Goal: Task Accomplishment & Management: Complete application form

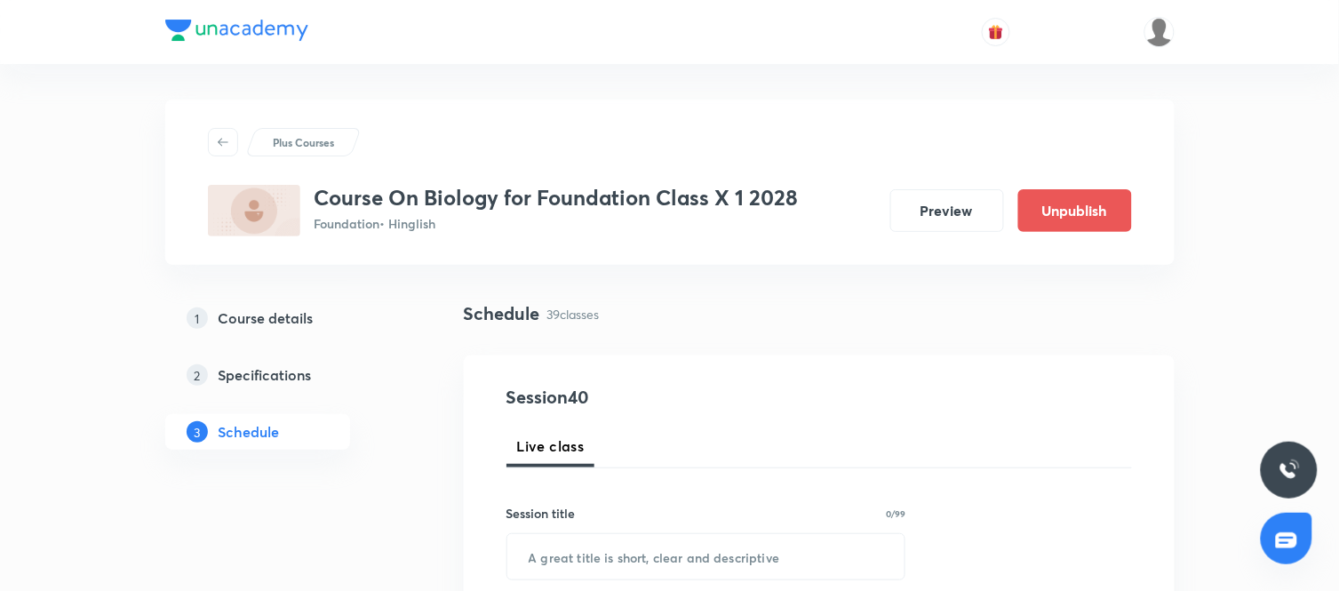
scroll to position [6214, 0]
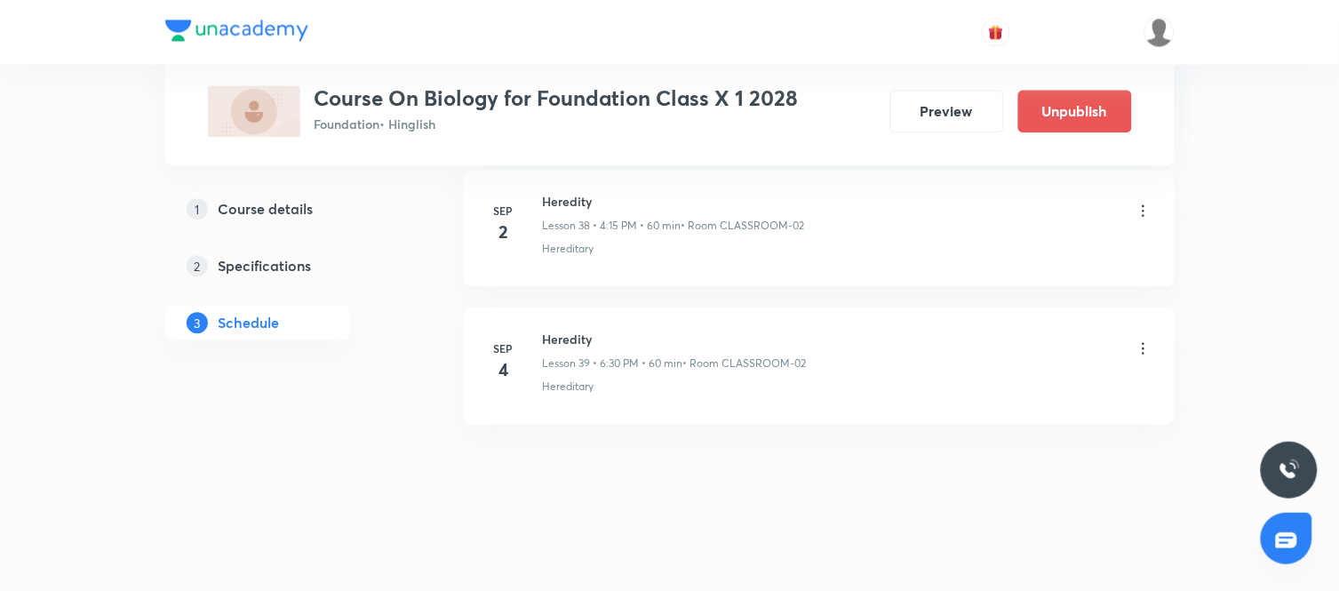
click at [560, 343] on h6 "Heredity" at bounding box center [675, 339] width 264 height 19
click at [1069, 344] on div "Heredity Lesson 39 • 6:30 PM • 60 min • Room CLASSROOM-02" at bounding box center [848, 351] width 610 height 42
click at [1147, 348] on icon at bounding box center [1144, 349] width 18 height 18
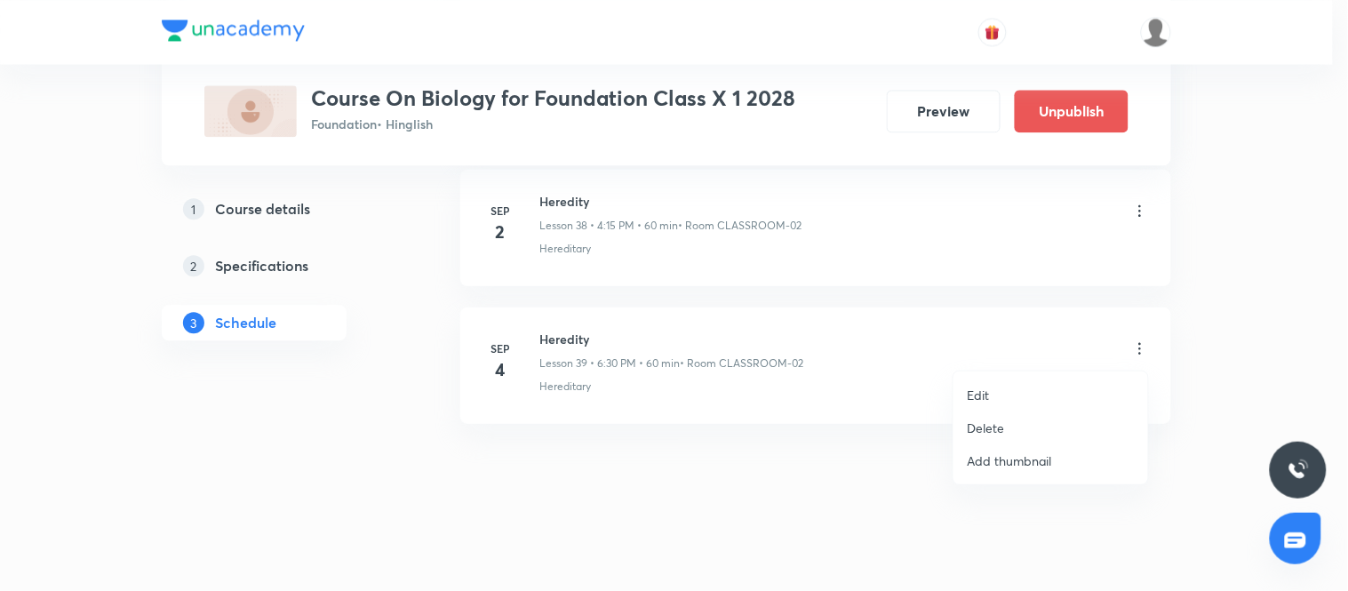
click at [1001, 427] on p "Delete" at bounding box center [986, 428] width 37 height 19
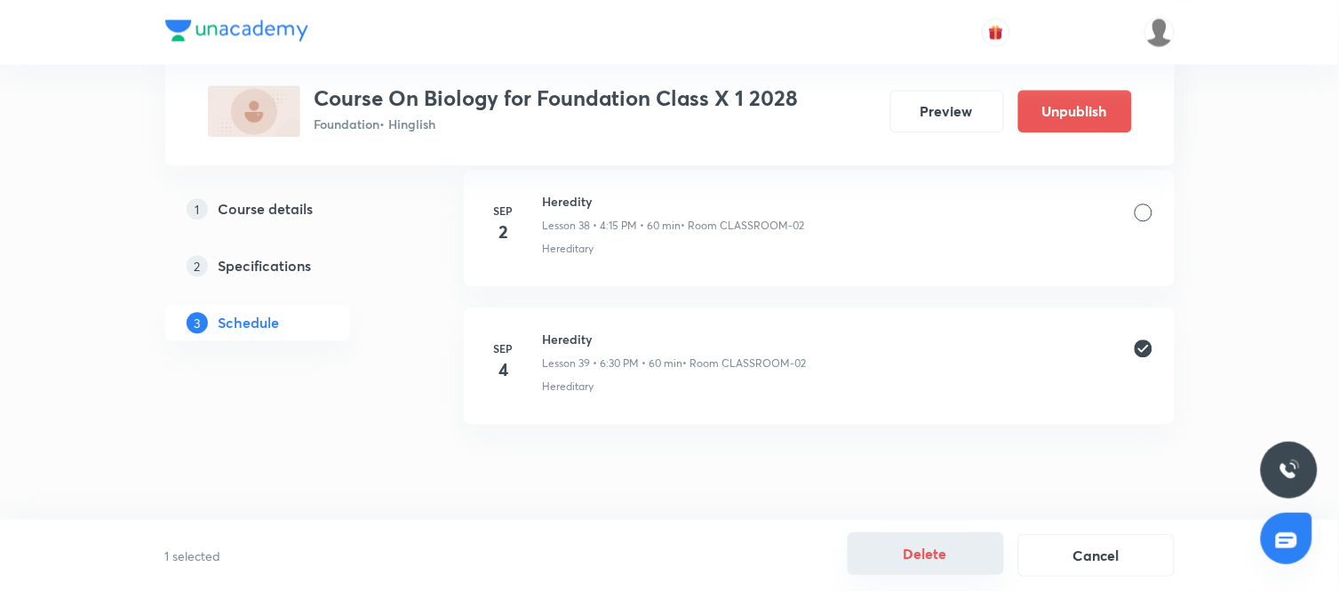
click at [943, 556] on button "Delete" at bounding box center [926, 553] width 156 height 43
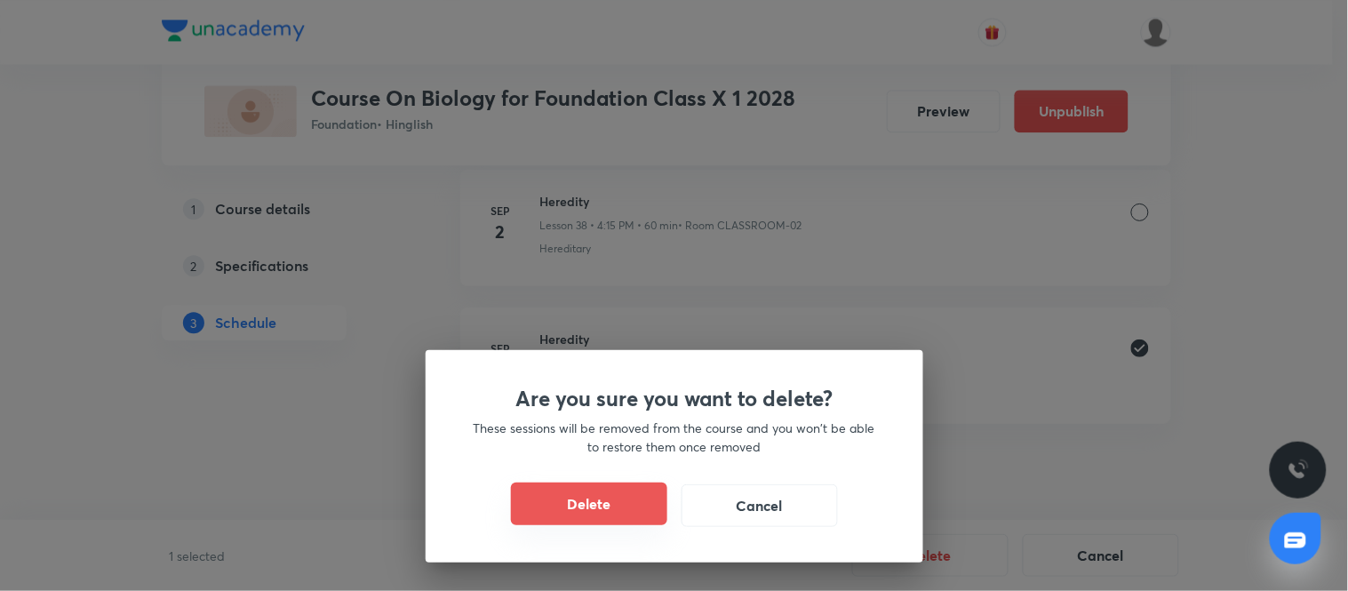
click at [607, 500] on button "Delete" at bounding box center [589, 504] width 156 height 43
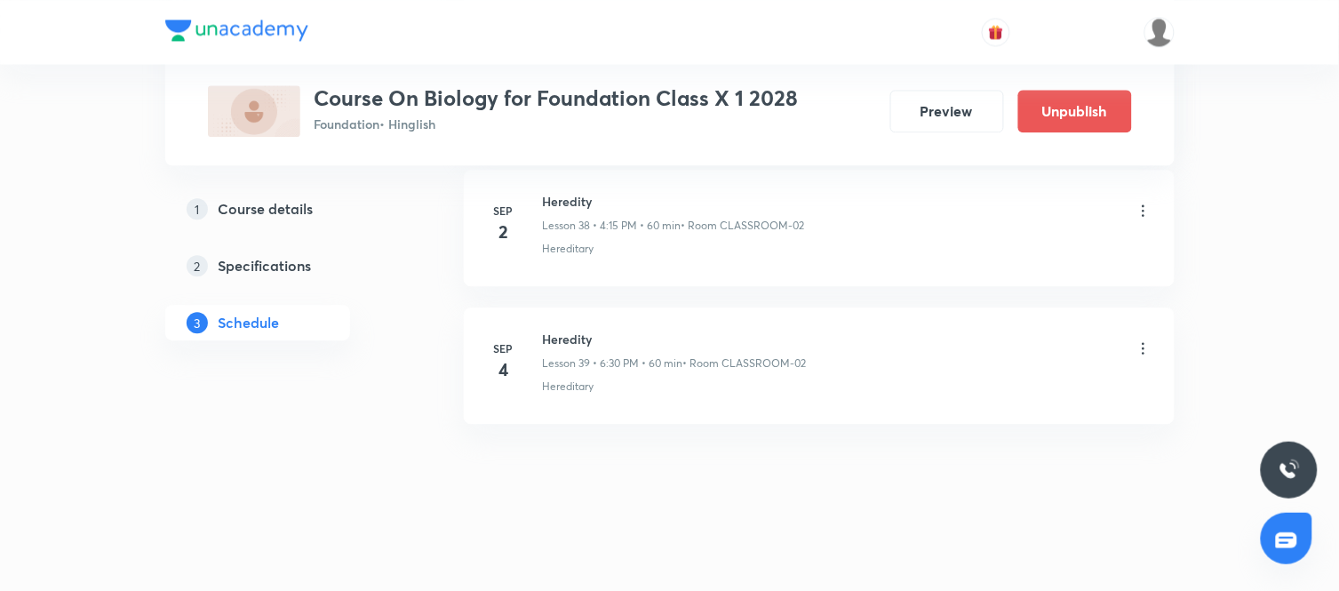
scroll to position [6076, 0]
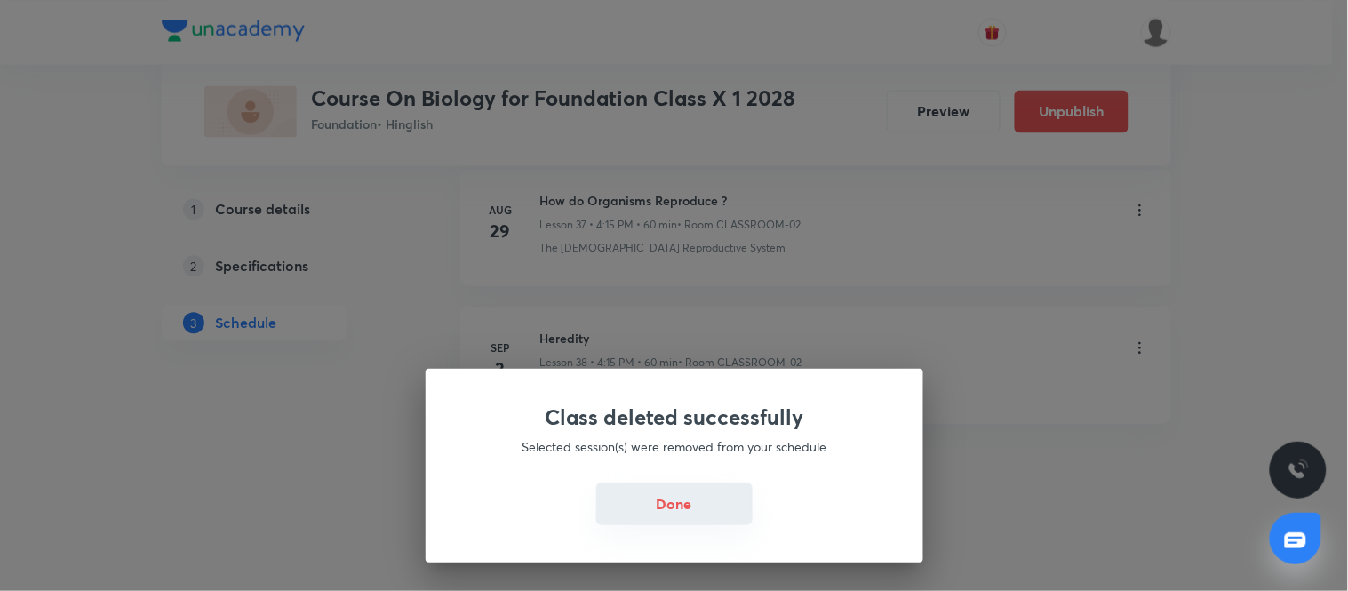
click at [665, 500] on button "Done" at bounding box center [674, 504] width 156 height 43
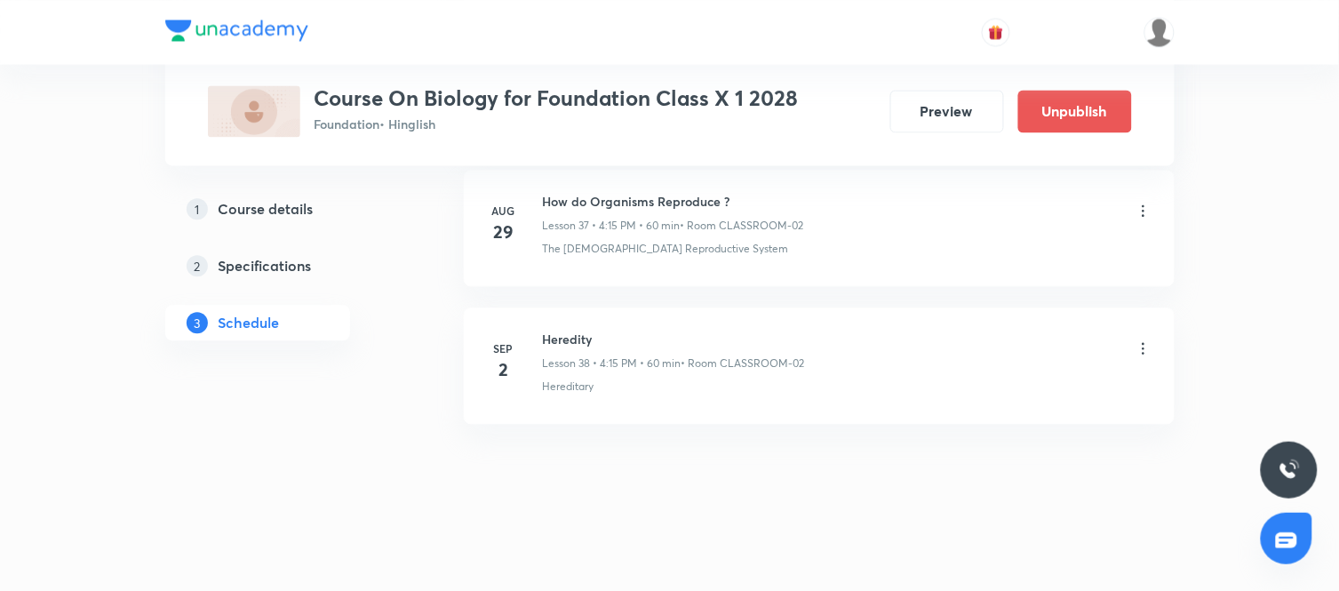
click at [570, 338] on h6 "Heredity" at bounding box center [674, 339] width 262 height 19
copy h6 "Heredity"
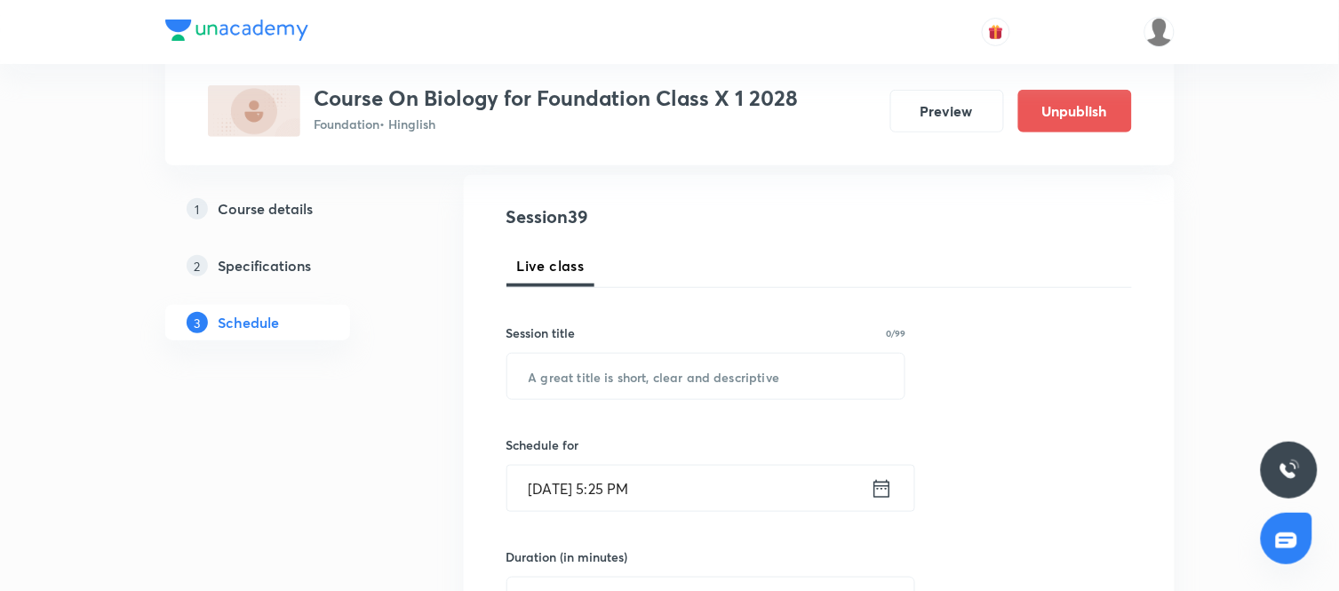
scroll to position [181, 0]
click at [699, 368] on input "text" at bounding box center [707, 375] width 398 height 45
paste input "Heredity"
type input "Heredity"
click at [882, 484] on icon at bounding box center [882, 488] width 22 height 25
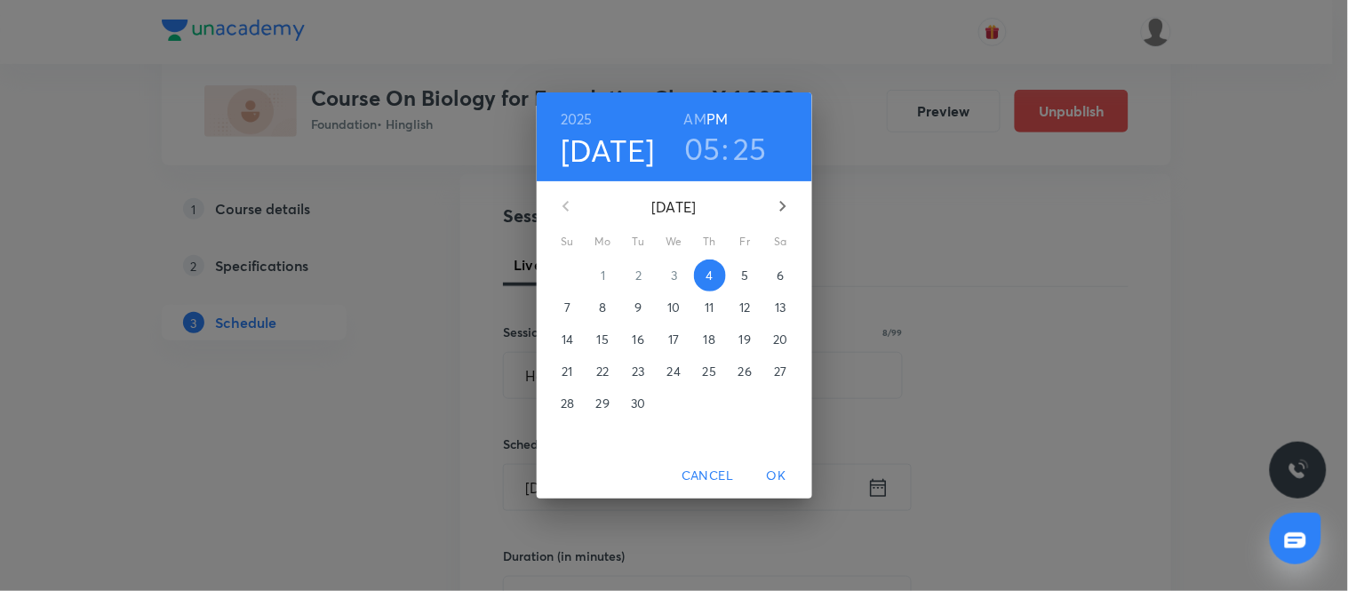
click at [748, 274] on p "5" at bounding box center [744, 276] width 7 height 18
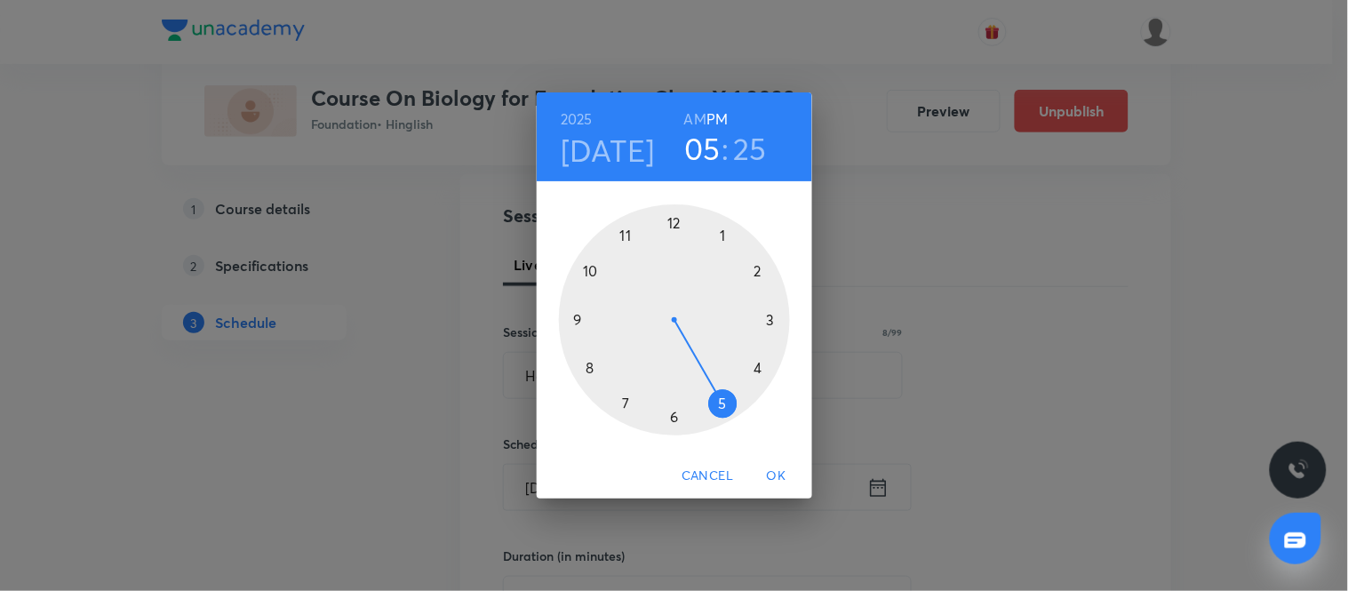
click at [756, 367] on div at bounding box center [674, 319] width 231 height 231
click at [770, 316] on div at bounding box center [674, 319] width 231 height 231
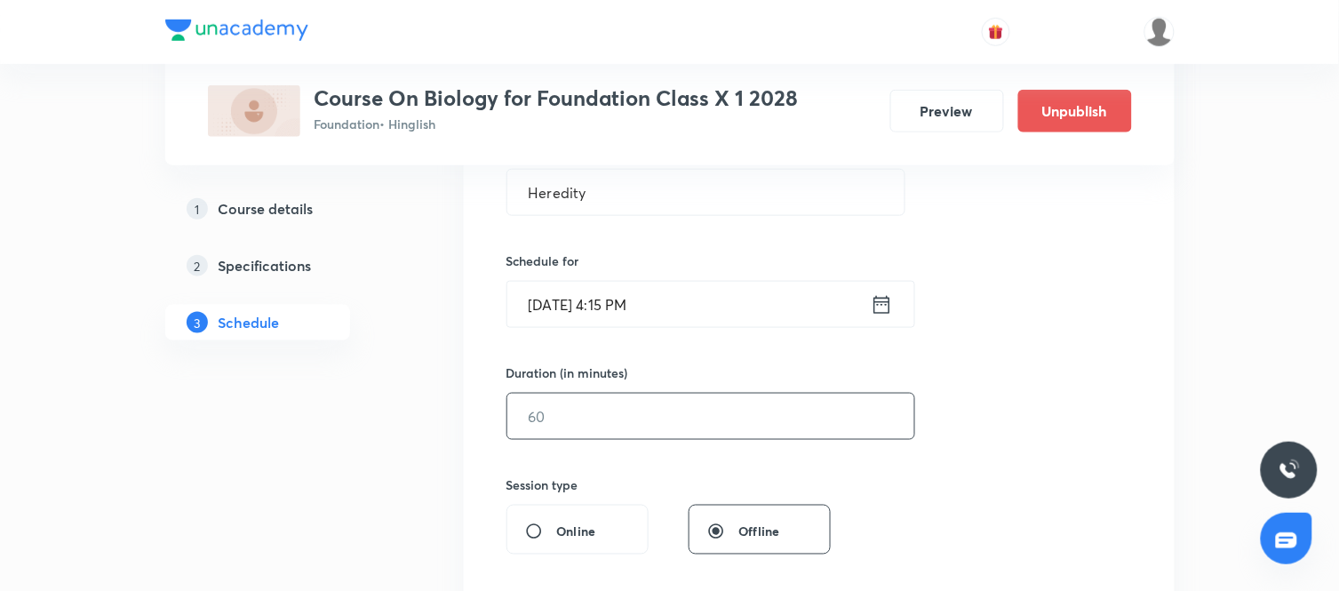
scroll to position [365, 0]
click at [620, 421] on input "text" at bounding box center [711, 415] width 407 height 45
type input "60"
click at [960, 473] on div "Session 39 Live class Session title 8/99 Heredity ​ Schedule for Sep 5, 2025, 4…" at bounding box center [820, 436] width 626 height 835
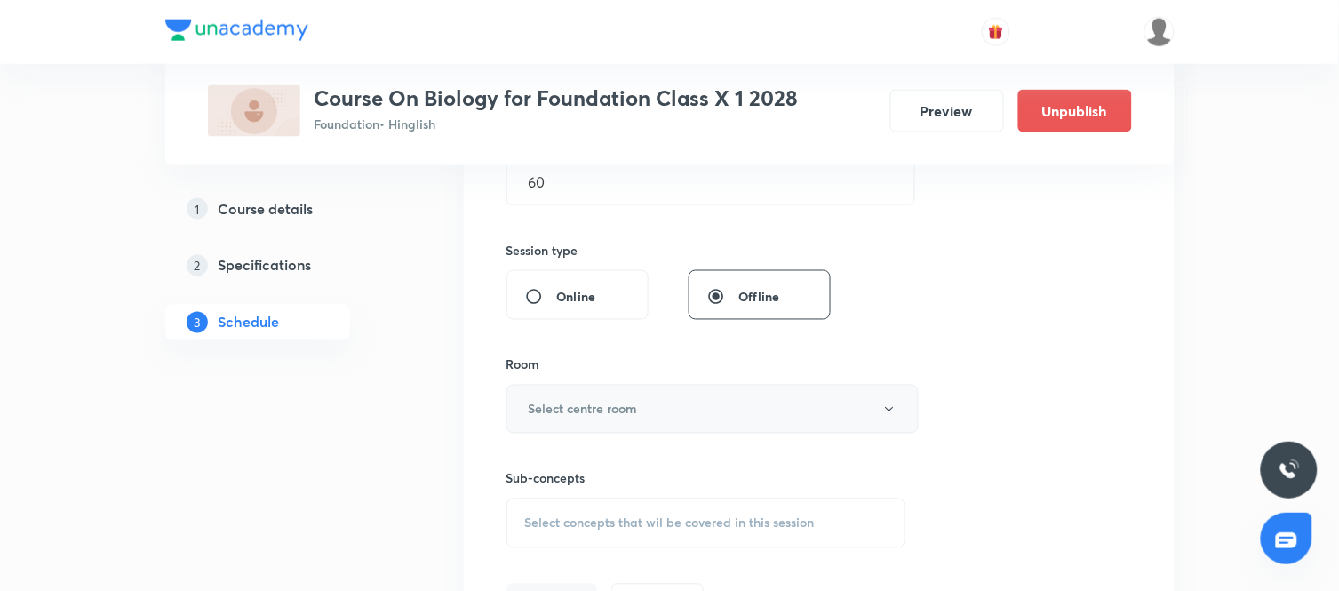
scroll to position [601, 0]
click at [738, 398] on button "Select centre room" at bounding box center [713, 407] width 412 height 49
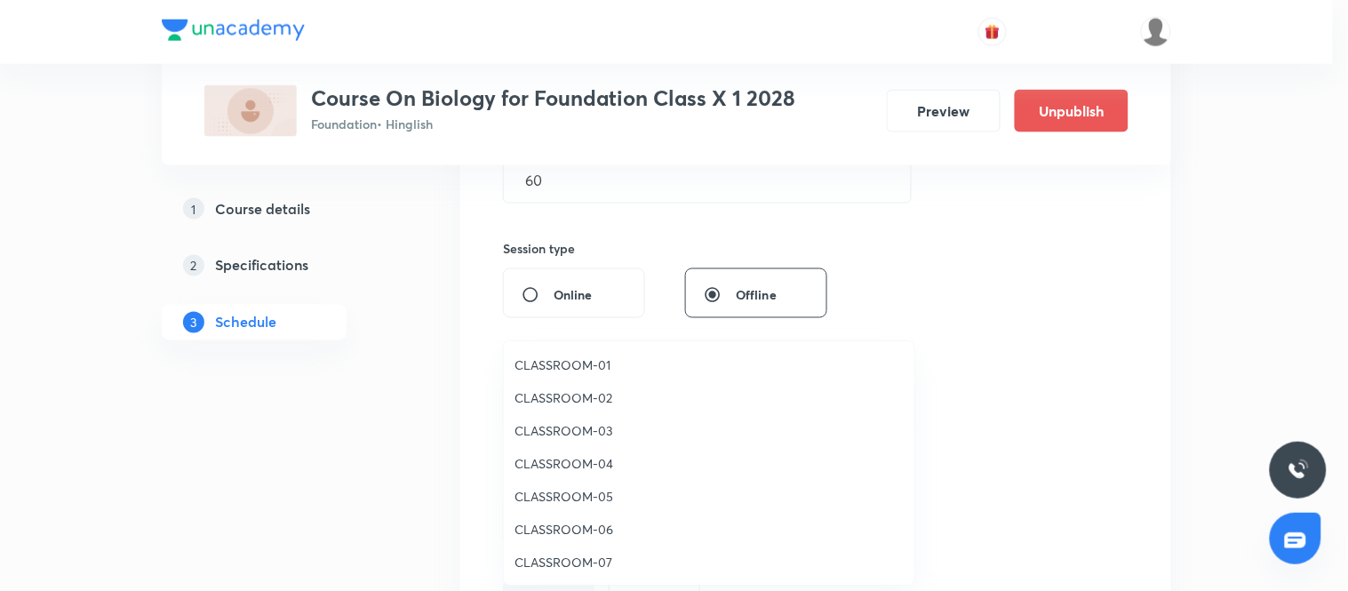
click at [587, 396] on span "CLASSROOM-02" at bounding box center [709, 397] width 389 height 19
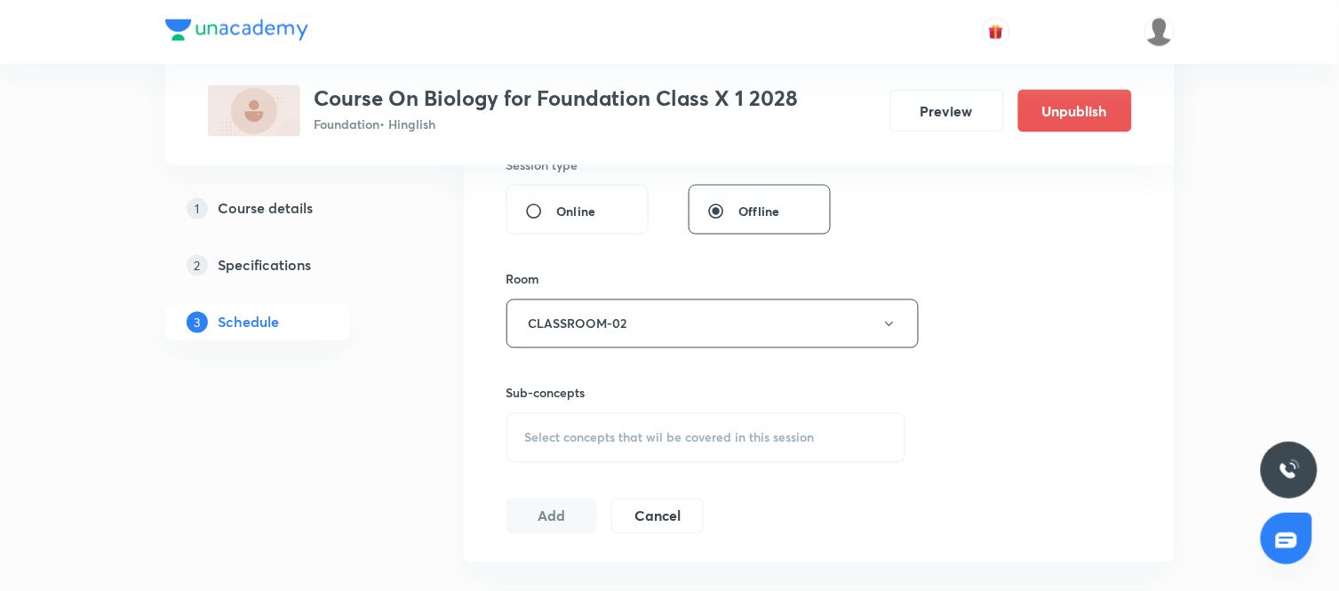
scroll to position [685, 0]
click at [676, 441] on span "Select concepts that wil be covered in this session" at bounding box center [670, 437] width 290 height 14
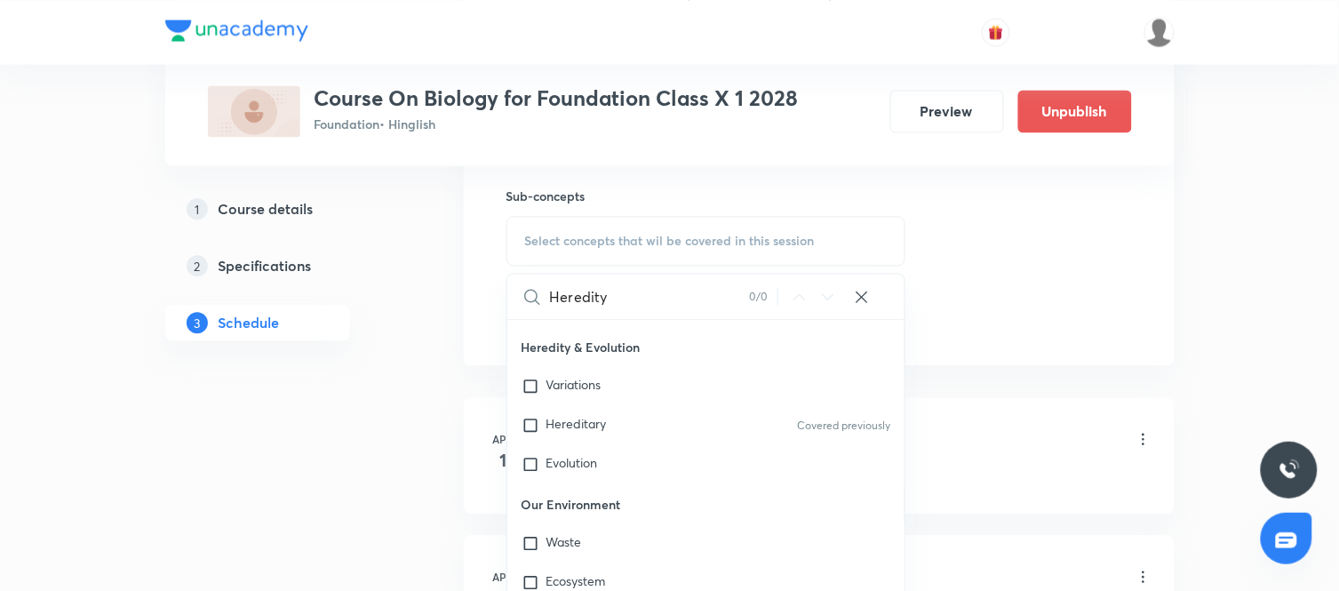
scroll to position [499, 0]
type input "Heredity"
click at [626, 400] on div "Variations" at bounding box center [707, 384] width 398 height 39
checkbox input "true"
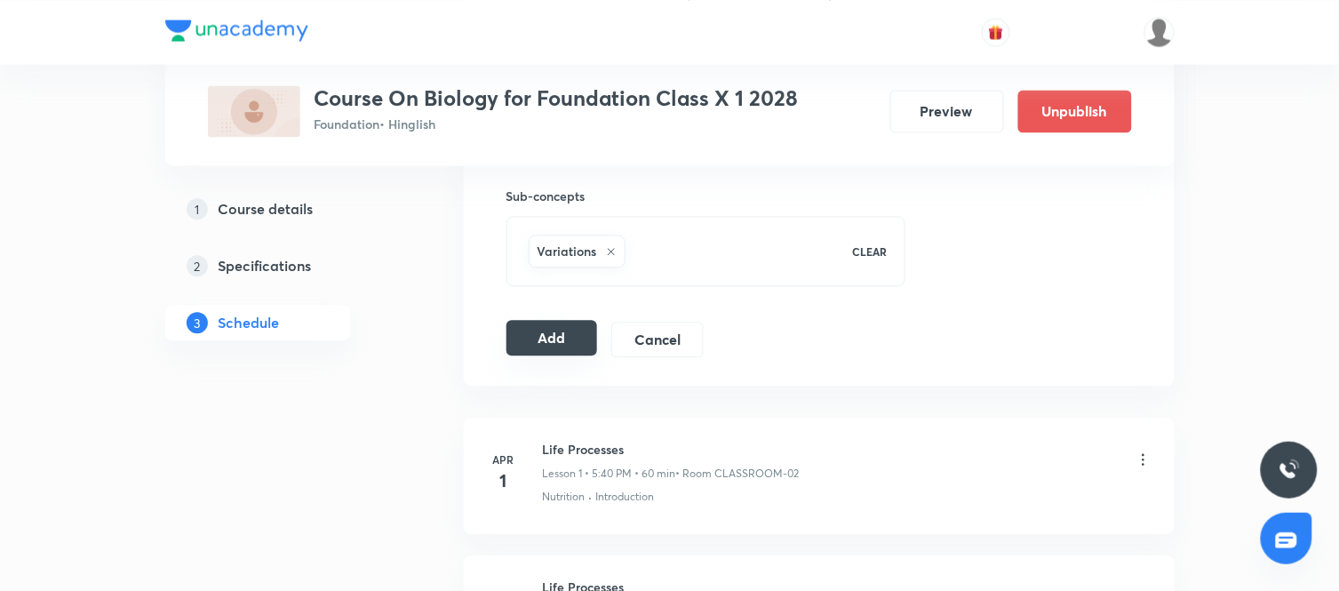
click at [554, 354] on button "Add" at bounding box center [553, 338] width 92 height 36
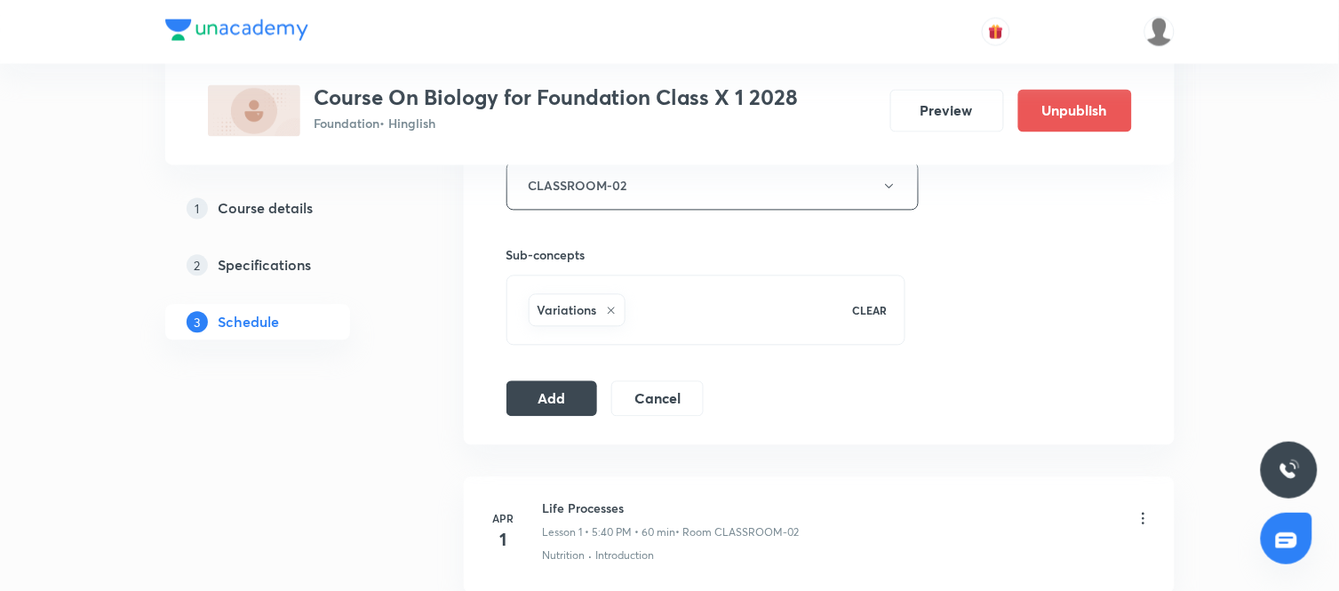
scroll to position [823, 0]
click at [540, 404] on button "Add" at bounding box center [553, 397] width 92 height 36
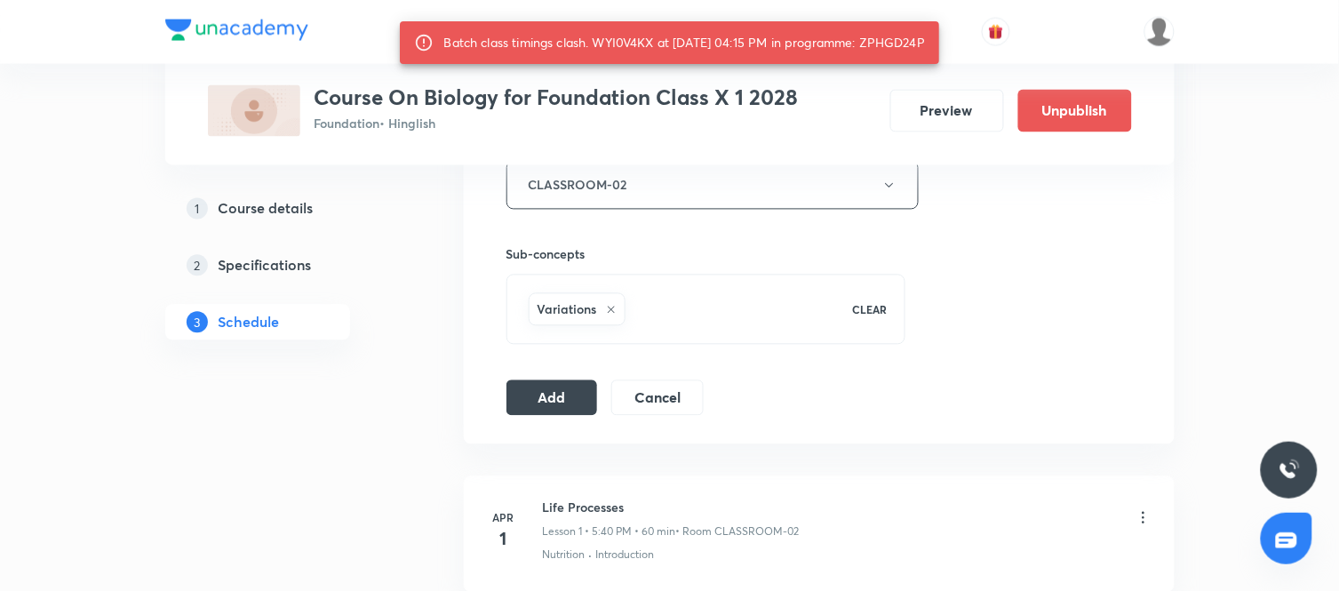
click at [908, 41] on div "Batch class timings clash. WYI0V4KX at 05 Sep 2025 04:15 PM in programme: ZPHGD…" at bounding box center [685, 43] width 482 height 32
copy div "ZPHGD24P"
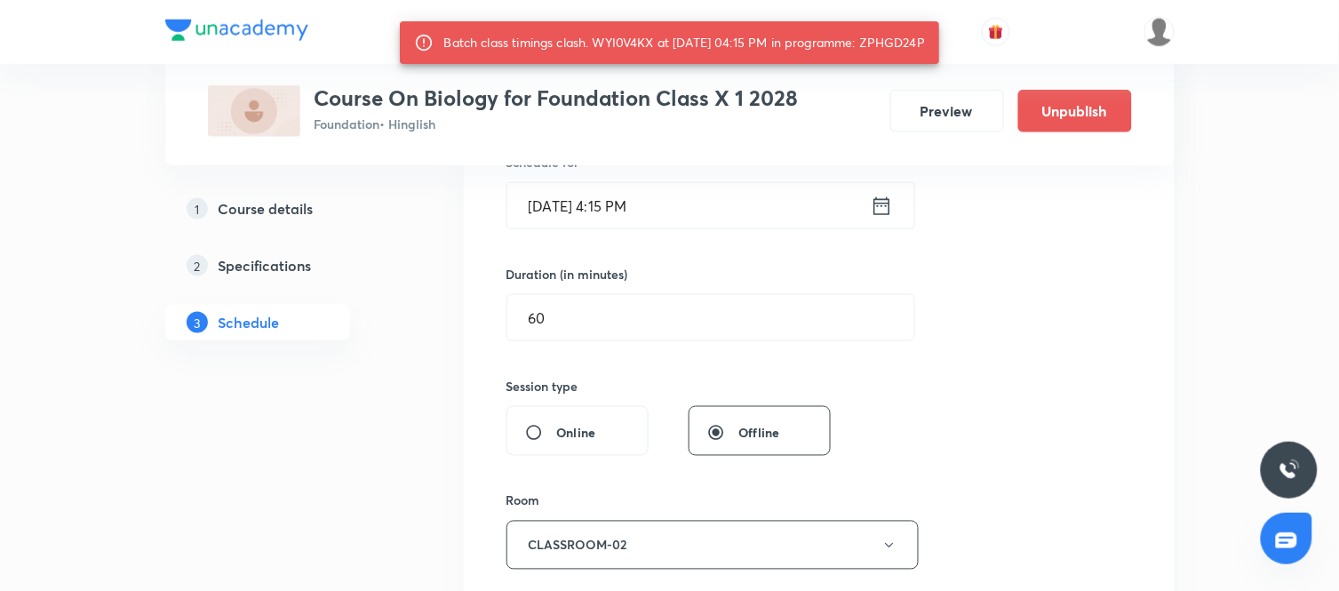
scroll to position [462, 0]
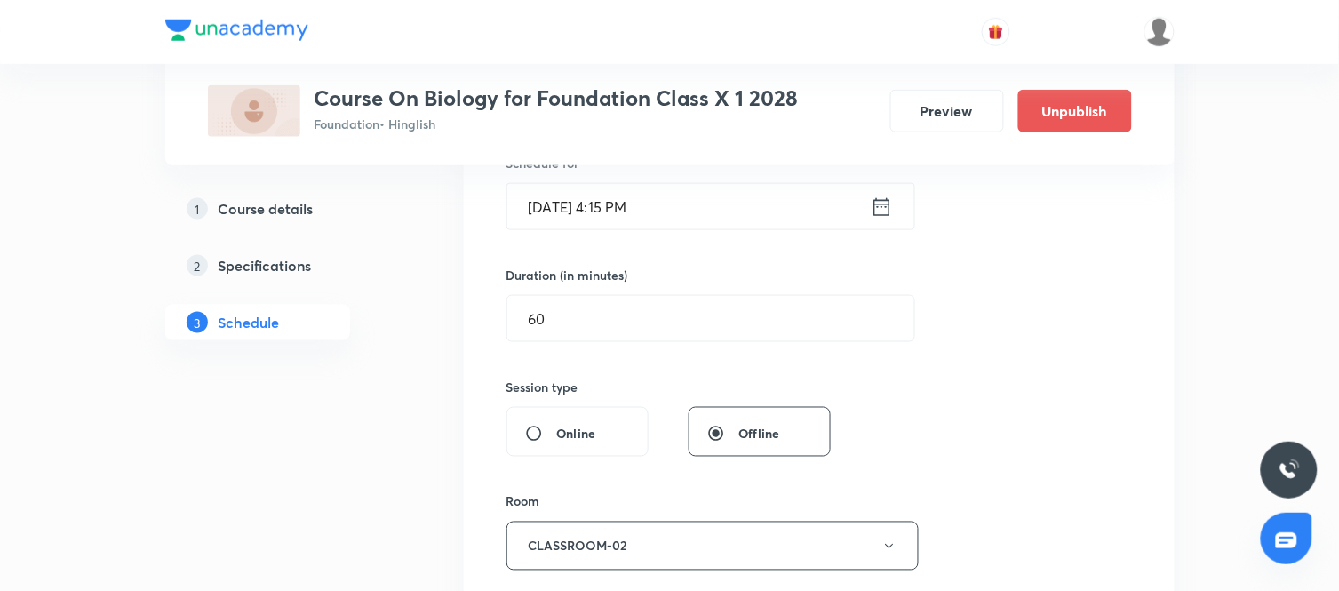
click at [883, 210] on icon at bounding box center [882, 207] width 22 height 25
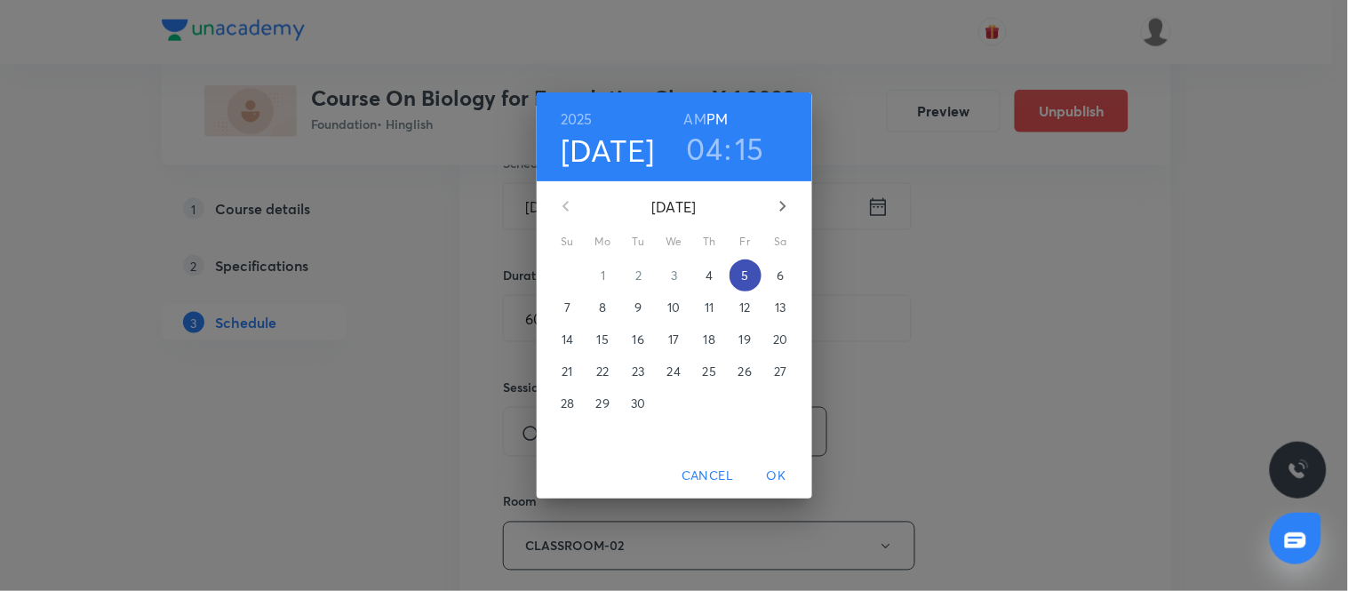
click at [742, 278] on p "5" at bounding box center [744, 276] width 7 height 18
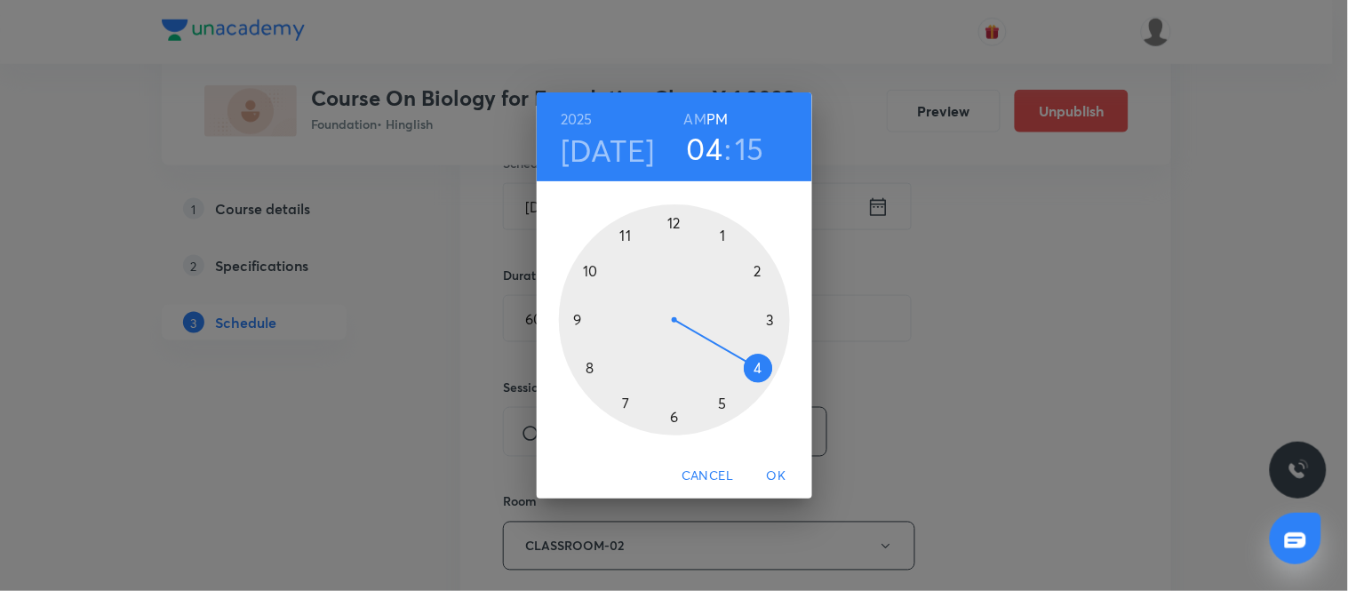
click at [724, 403] on div at bounding box center [674, 319] width 231 height 231
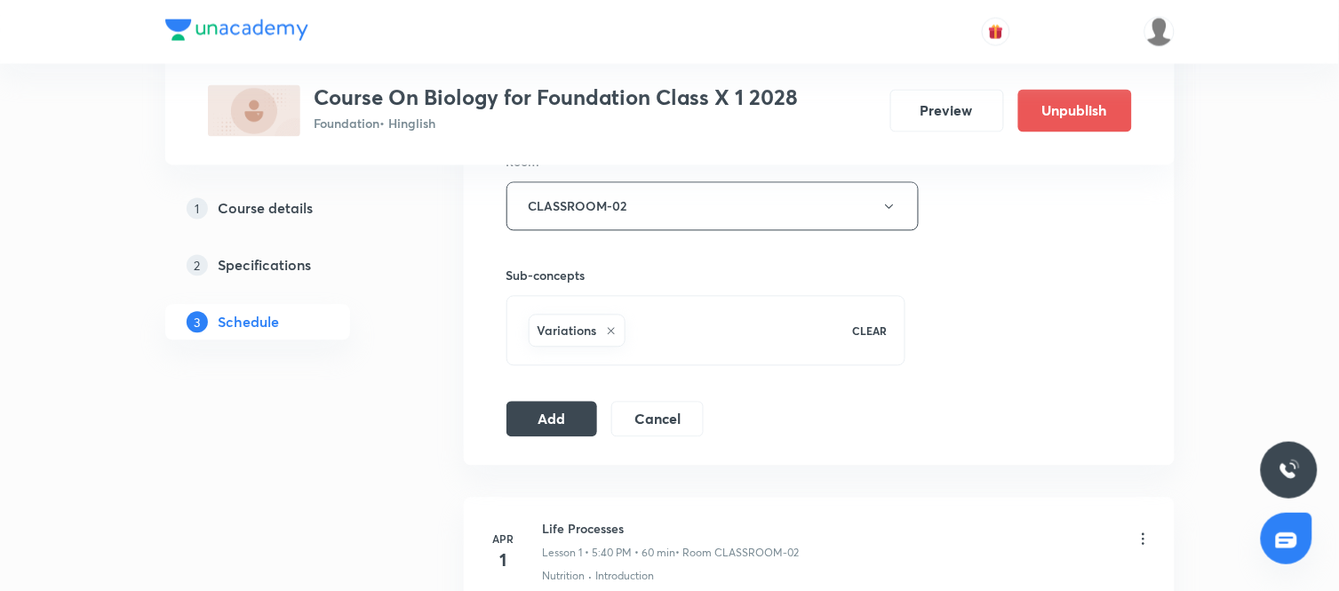
scroll to position [831, 0]
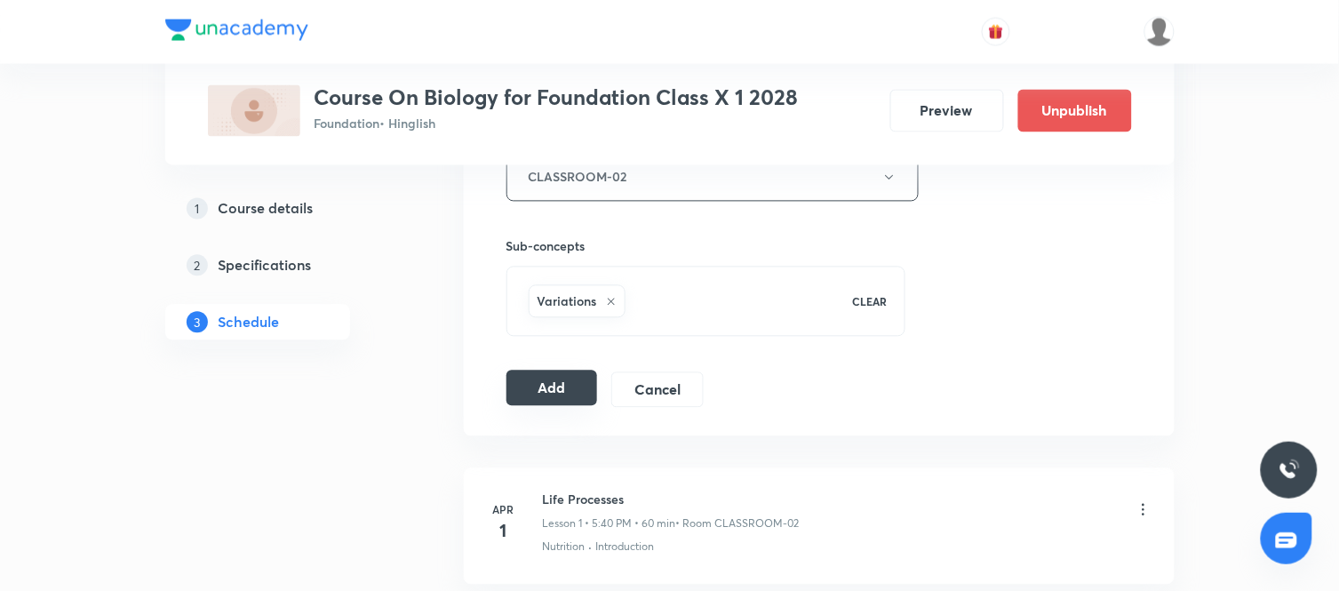
drag, startPoint x: 569, startPoint y: 412, endPoint x: 546, endPoint y: 377, distance: 41.7
click at [546, 377] on button "Add" at bounding box center [553, 389] width 92 height 36
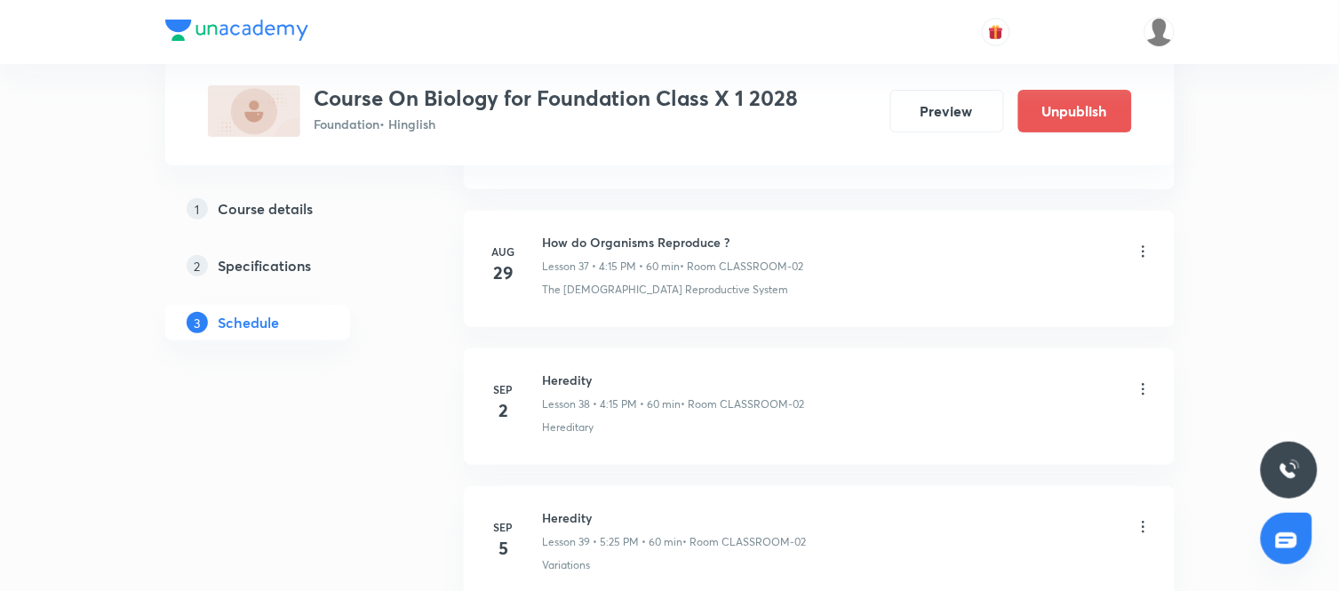
scroll to position [5212, 0]
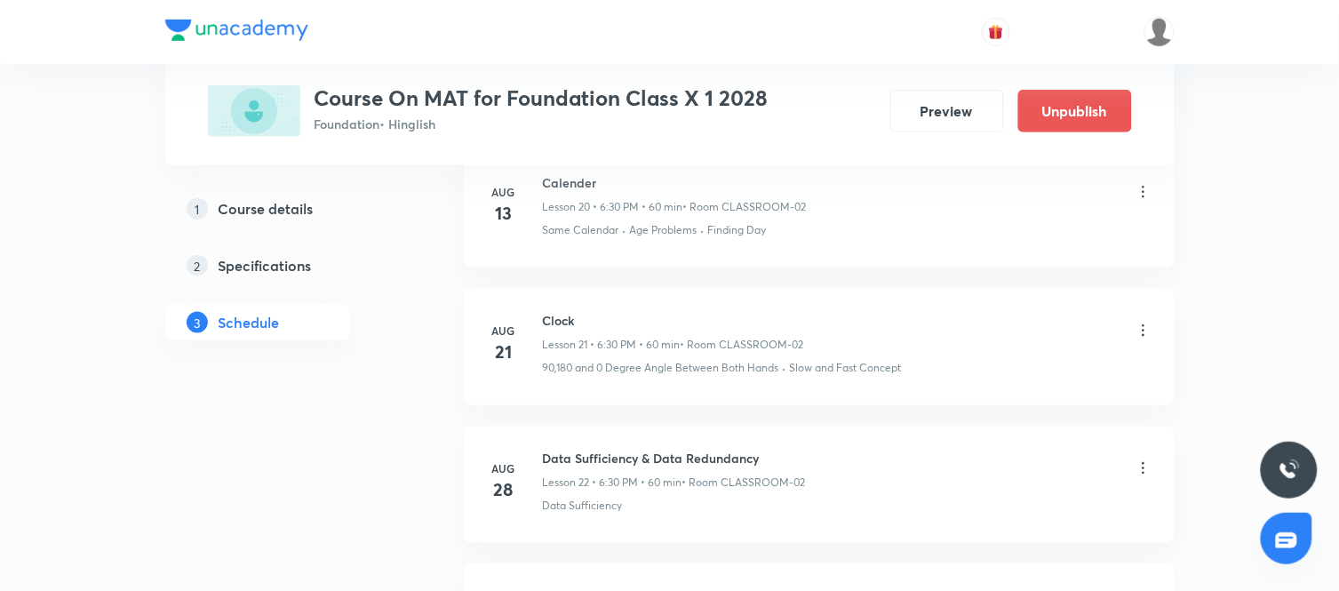
scroll to position [4057, 0]
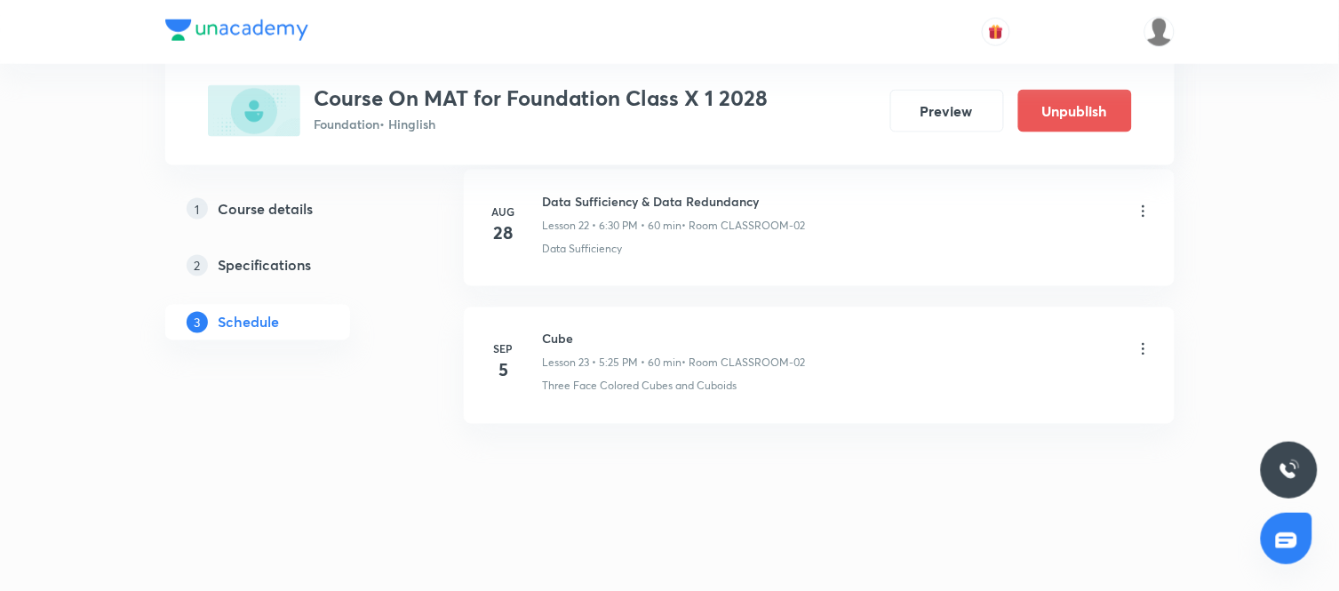
click at [564, 340] on h6 "Cube" at bounding box center [674, 339] width 263 height 19
copy h6 "Cube"
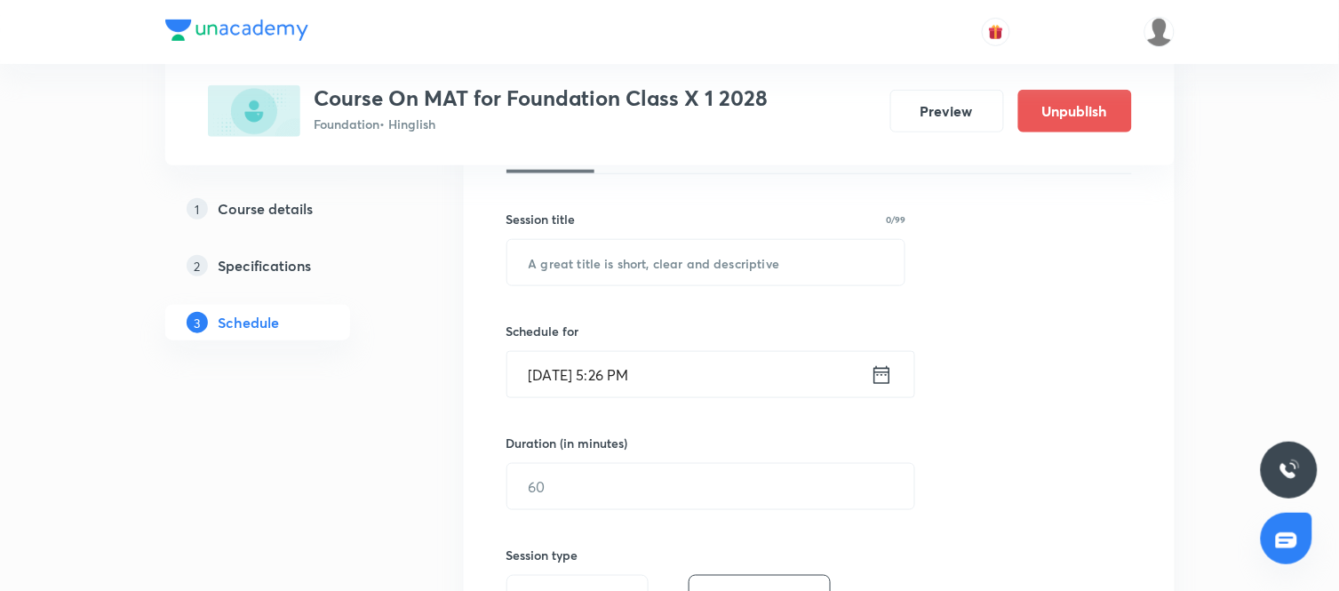
scroll to position [295, 0]
click at [628, 276] on input "text" at bounding box center [707, 261] width 398 height 45
paste input "Cube"
type input "Cube"
click at [883, 376] on icon at bounding box center [882, 374] width 22 height 25
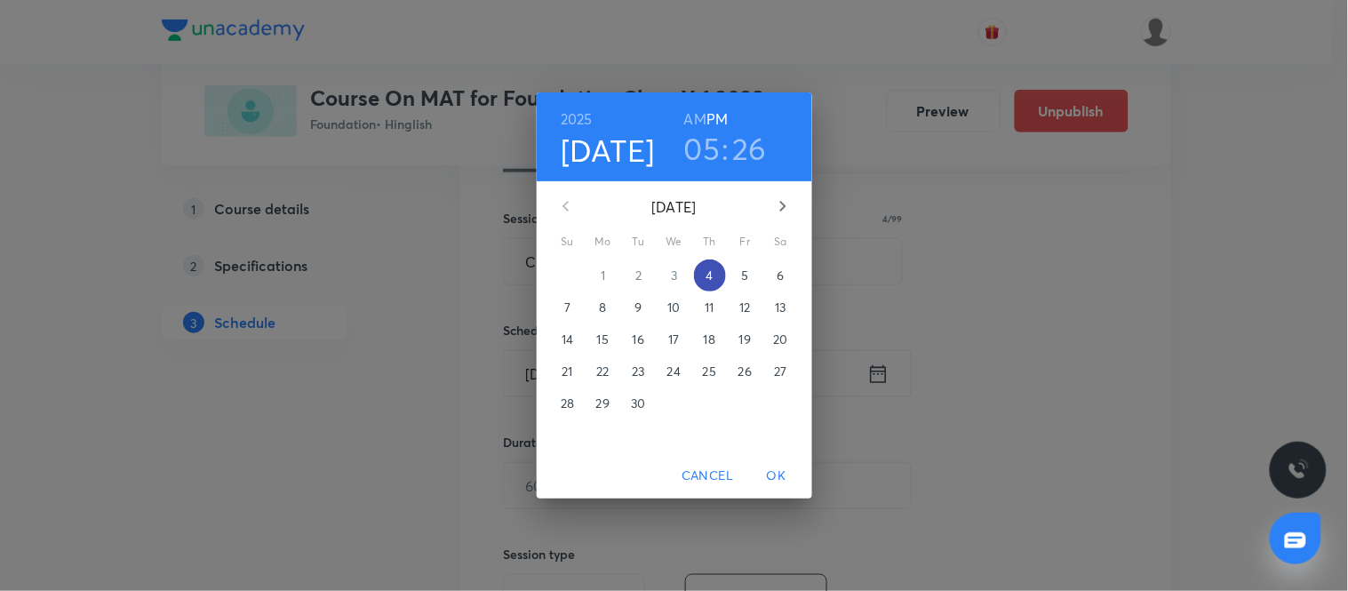
click at [708, 270] on p "4" at bounding box center [709, 276] width 7 height 18
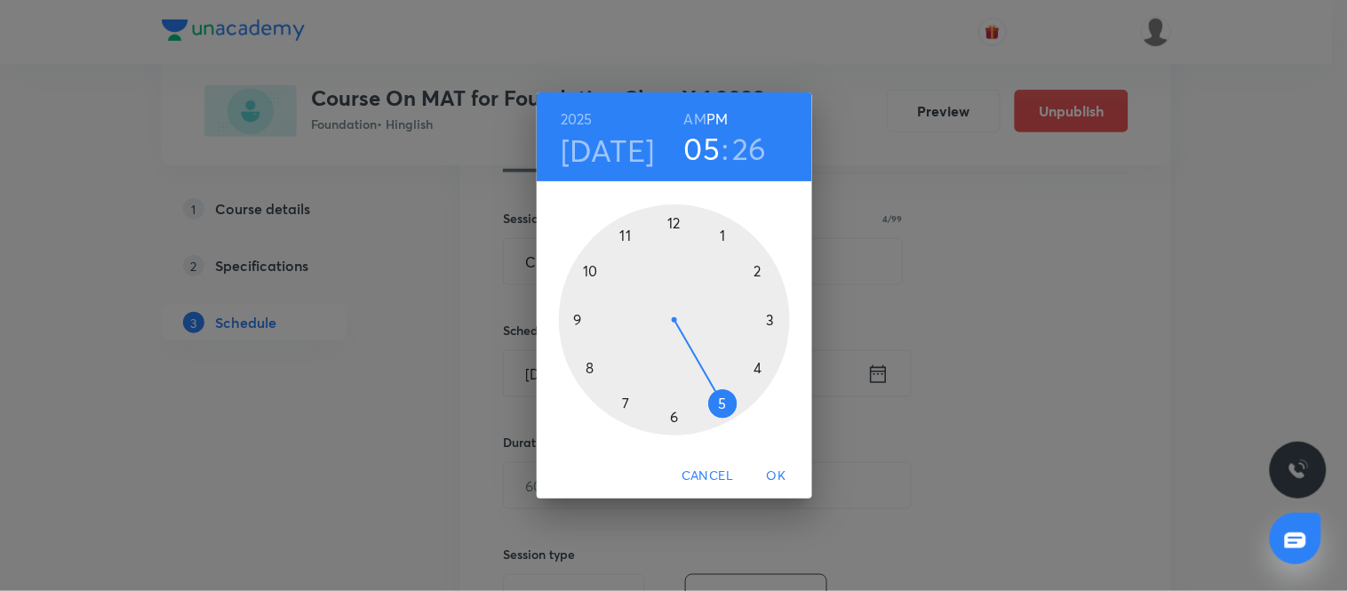
click at [671, 418] on div at bounding box center [674, 319] width 231 height 231
click at [672, 418] on div at bounding box center [674, 319] width 231 height 231
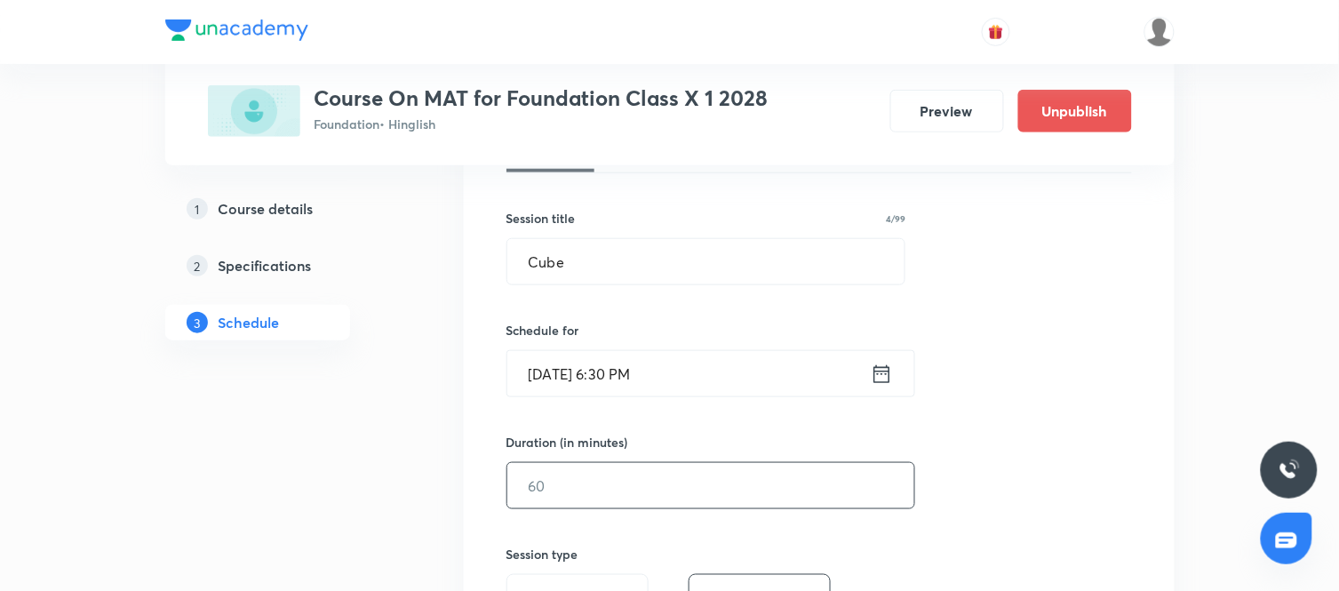
click at [618, 485] on input "text" at bounding box center [711, 485] width 407 height 45
type input "60"
click at [1035, 468] on div "Session 24 Live class Session title 4/99 Cube ​ Schedule for [DATE] 6:30 PM ​ D…" at bounding box center [820, 506] width 626 height 835
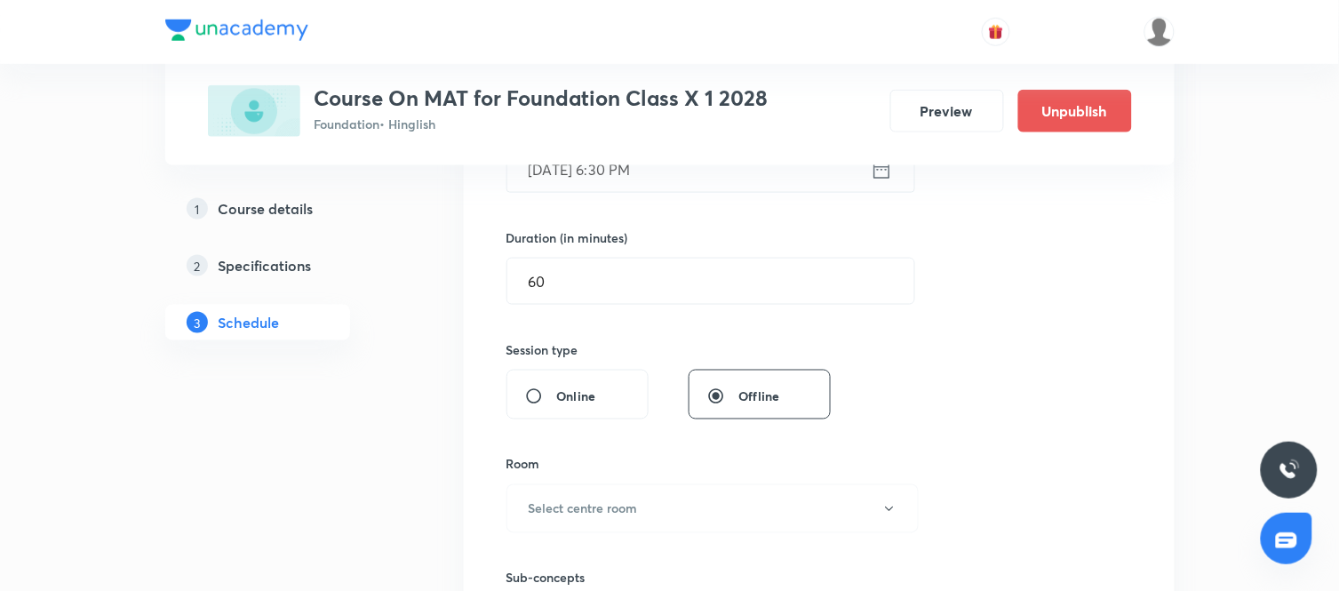
scroll to position [501, 0]
click at [700, 504] on button "Select centre room" at bounding box center [713, 507] width 412 height 49
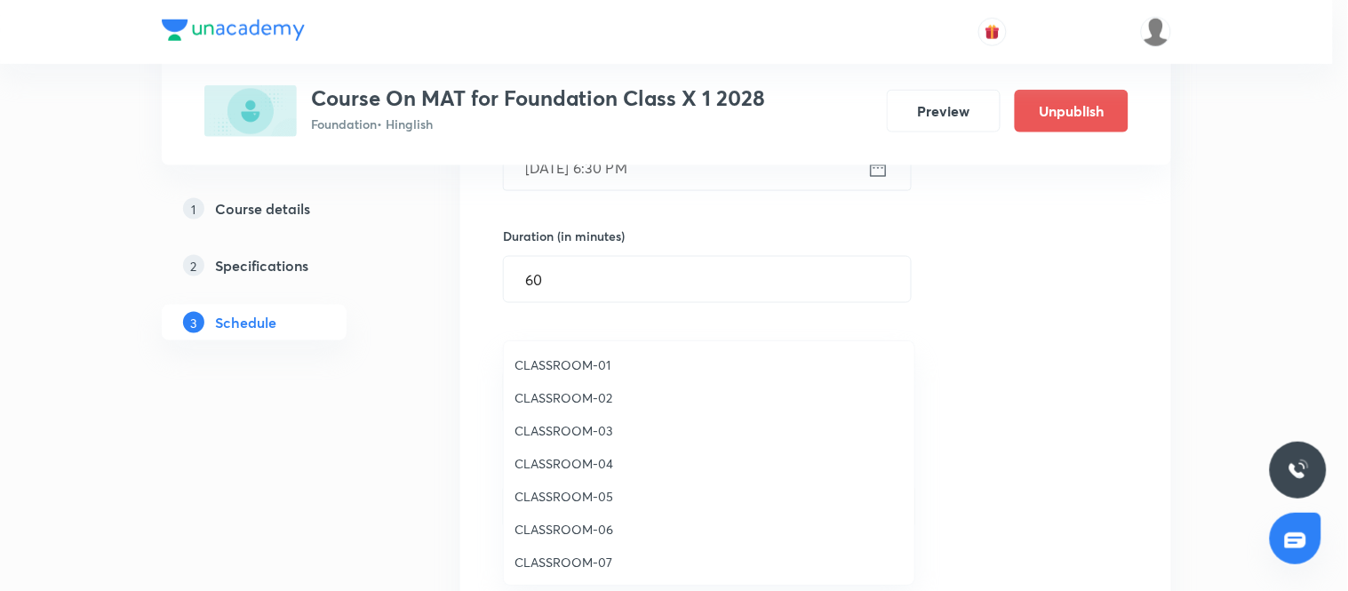
click at [573, 389] on span "CLASSROOM-02" at bounding box center [709, 397] width 389 height 19
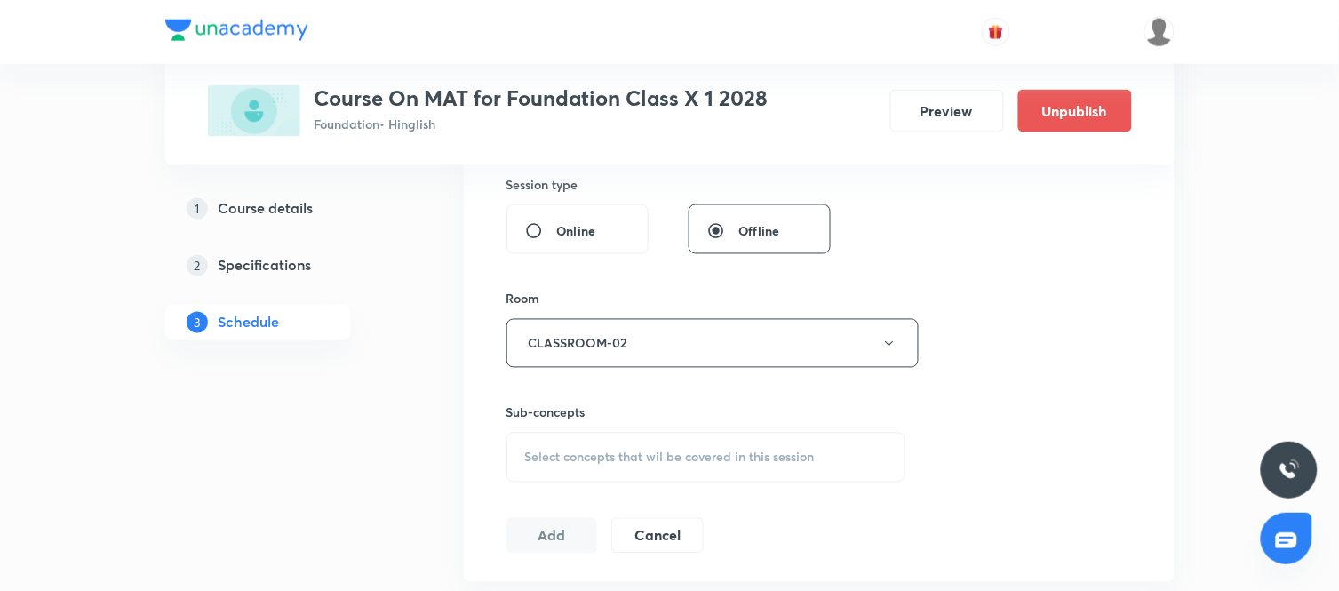
scroll to position [674, 0]
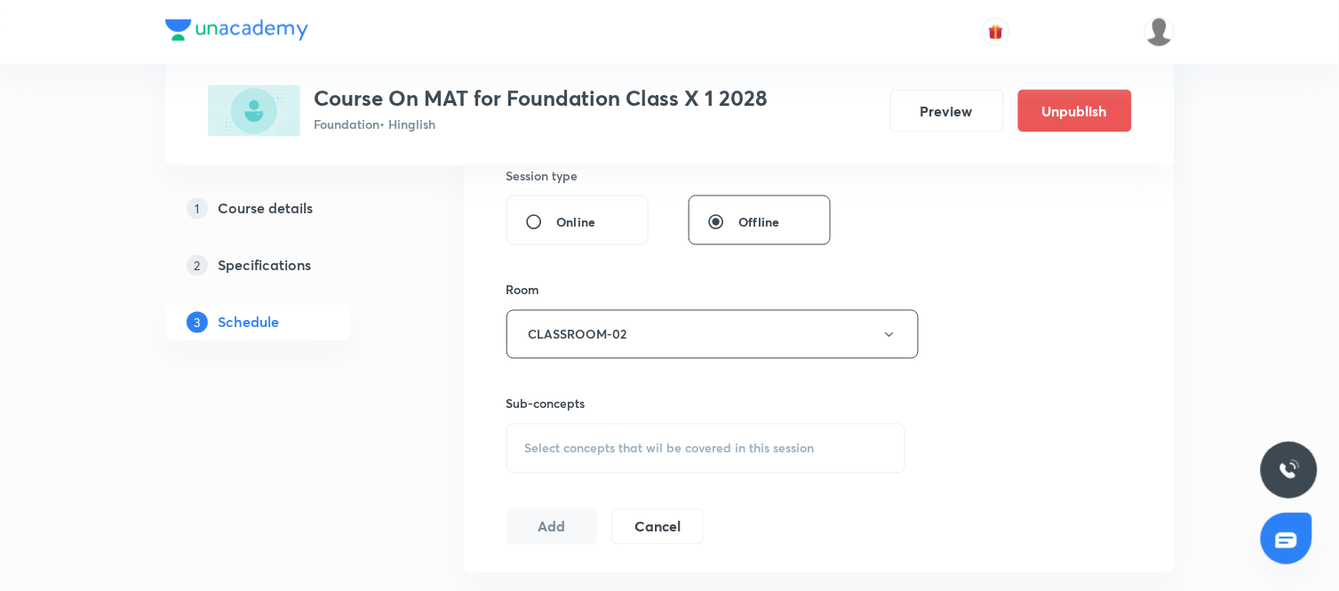
click at [668, 457] on div "Select concepts that wil be covered in this session" at bounding box center [707, 449] width 400 height 50
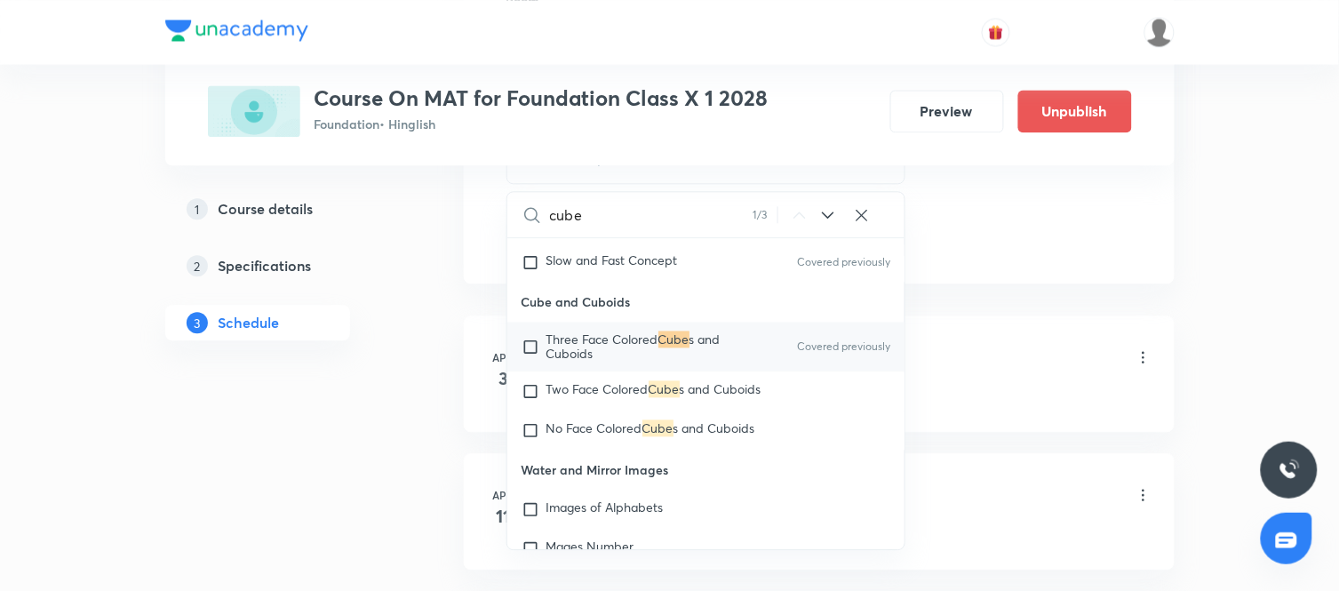
scroll to position [889, 0]
type input "cube"
click at [627, 389] on span "Two Face Colored" at bounding box center [598, 387] width 102 height 17
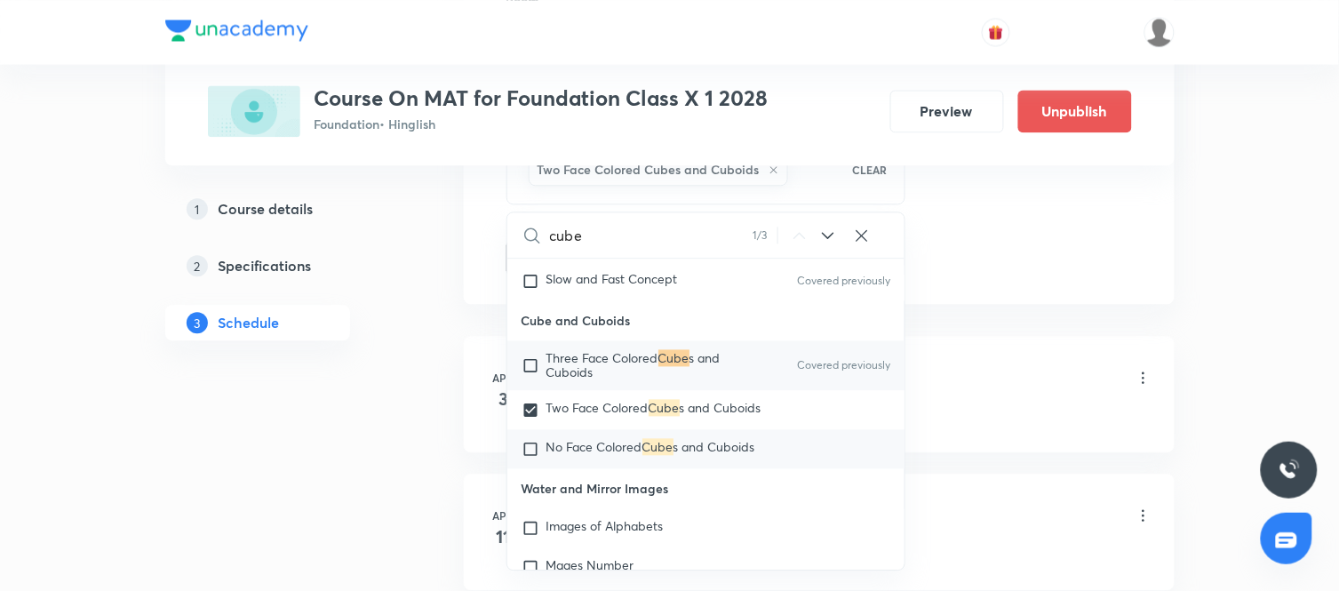
click at [599, 430] on div "No Face Colored Cube s and Cuboids" at bounding box center [707, 448] width 398 height 39
checkbox input "true"
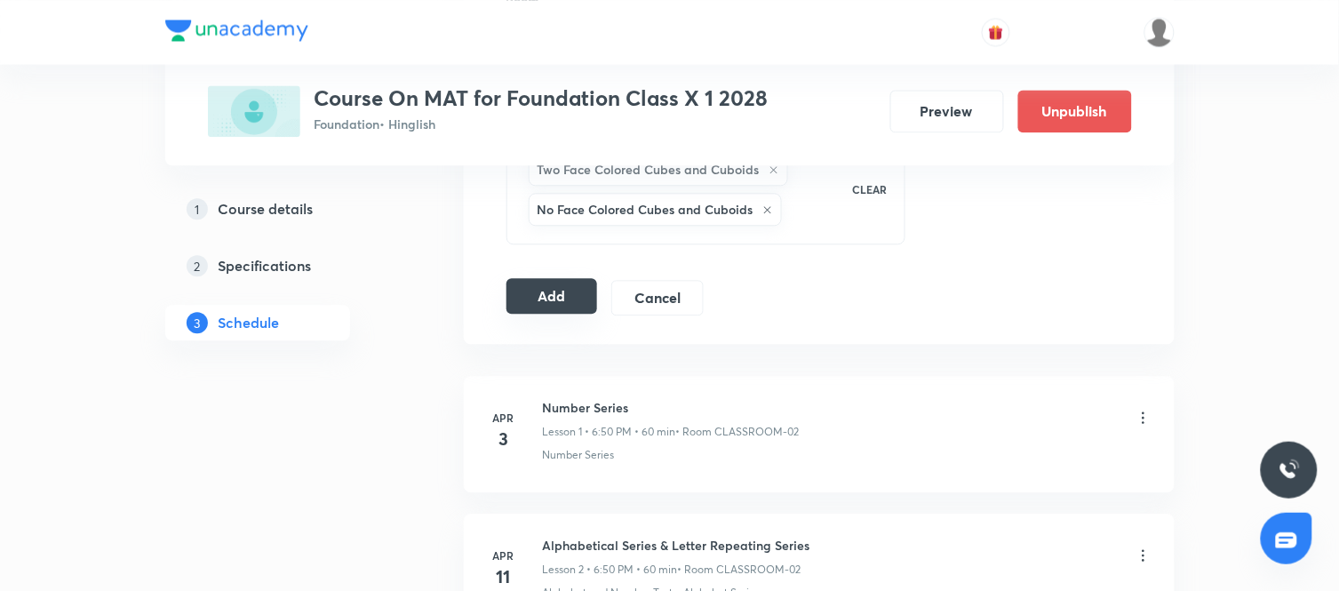
click at [572, 300] on button "Add" at bounding box center [553, 296] width 92 height 36
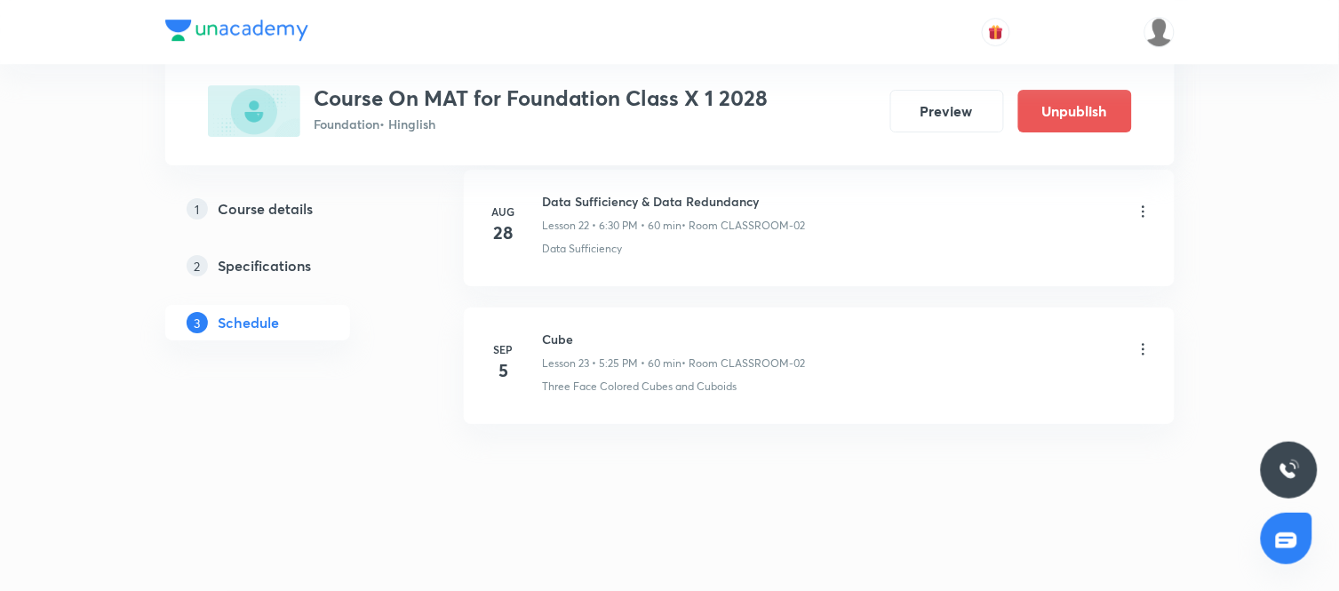
scroll to position [3240, 0]
click at [1138, 490] on icon at bounding box center [1144, 485] width 18 height 18
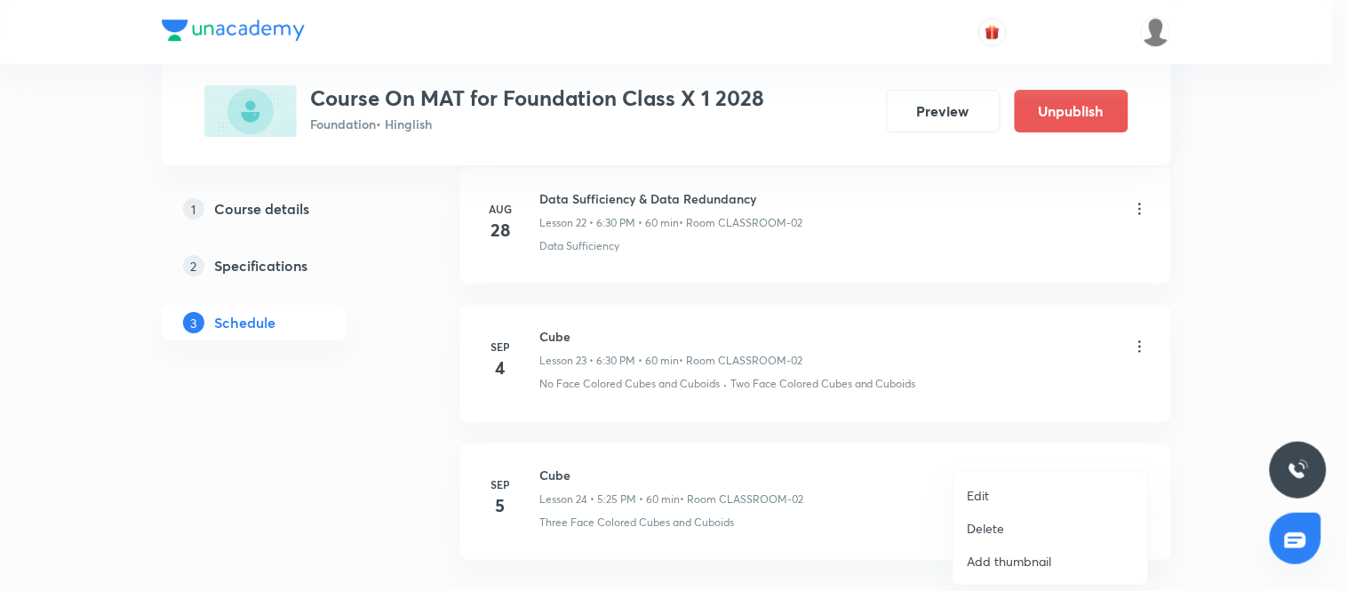
click at [991, 524] on p "Delete" at bounding box center [986, 528] width 37 height 19
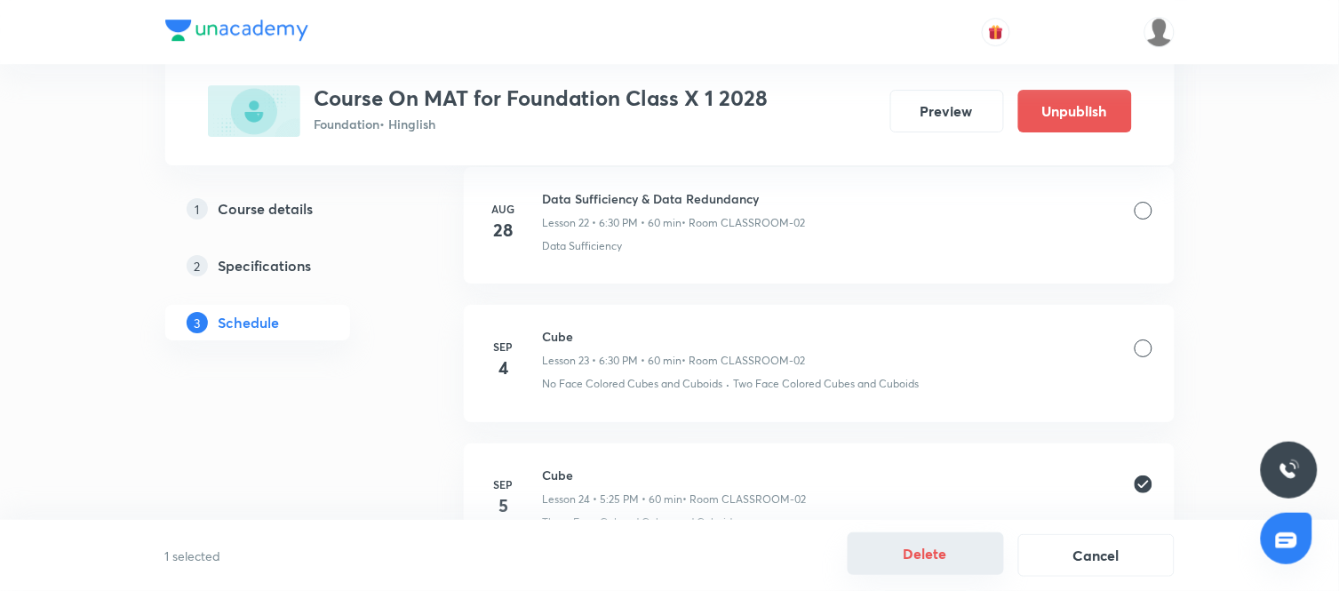
click at [914, 564] on button "Delete" at bounding box center [926, 553] width 156 height 43
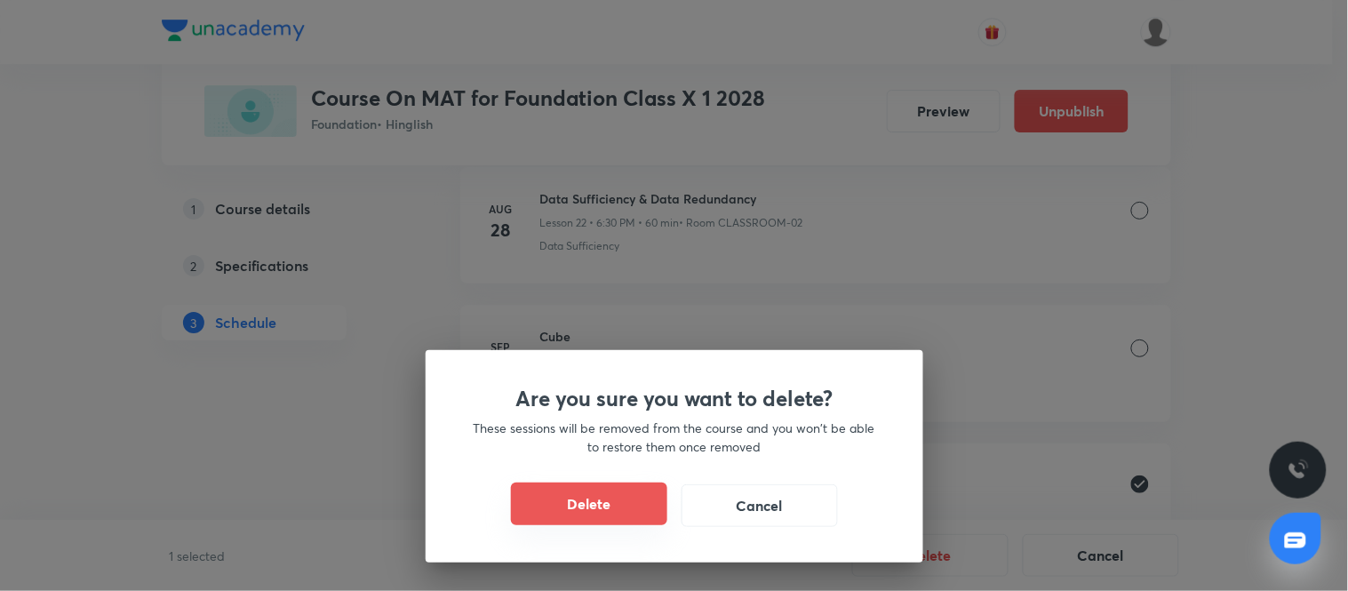
click at [596, 492] on button "Delete" at bounding box center [589, 504] width 156 height 43
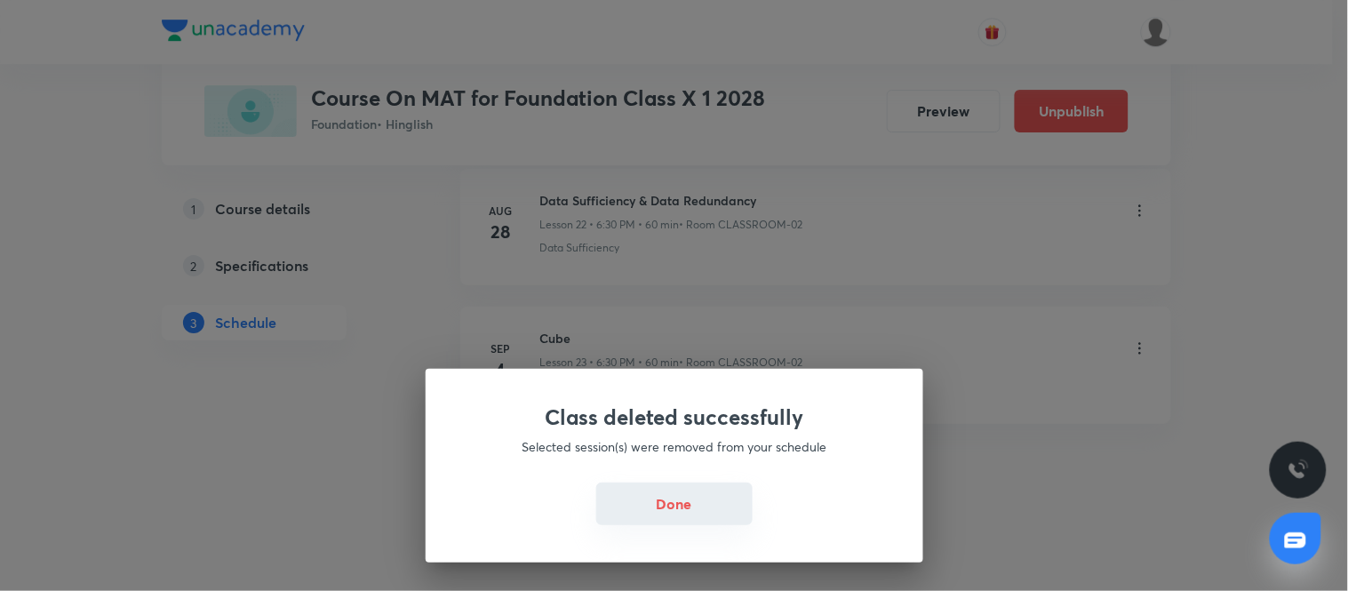
click at [644, 504] on button "Done" at bounding box center [674, 504] width 156 height 43
